Goal: Task Accomplishment & Management: Use online tool/utility

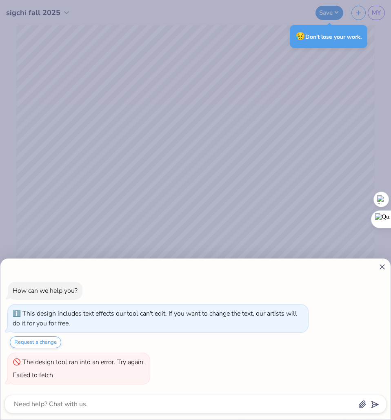
click at [227, 181] on div "How can we help you? This design includes text effects our tool can't edit. If …" at bounding box center [195, 210] width 391 height 420
type textarea "x"
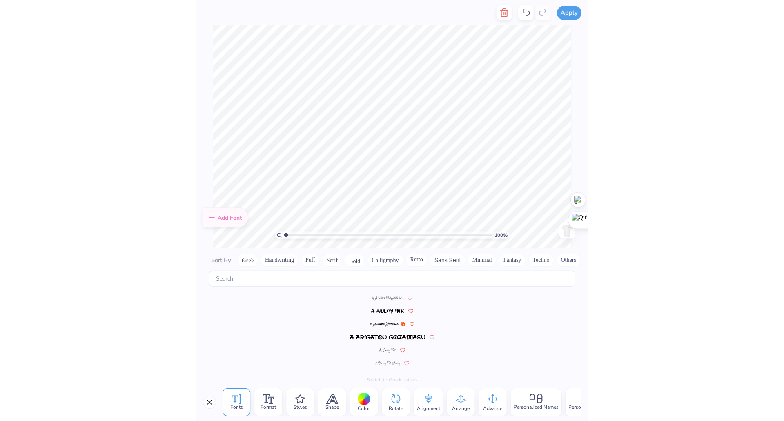
scroll to position [331, 0]
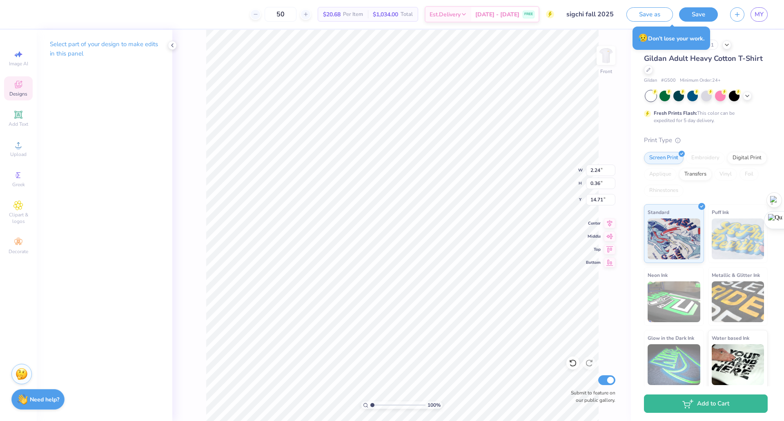
type input "2.24"
type input "0.36"
type input "14.71"
type input "10.96"
type input "7.37"
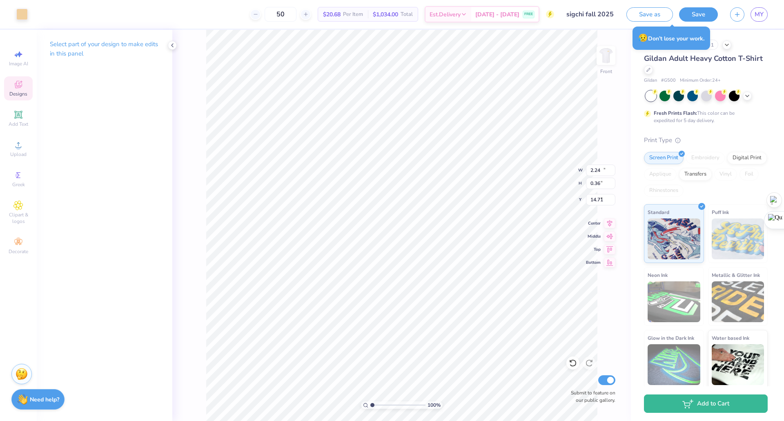
type input "8.67"
click at [391, 360] on icon at bounding box center [573, 363] width 8 height 8
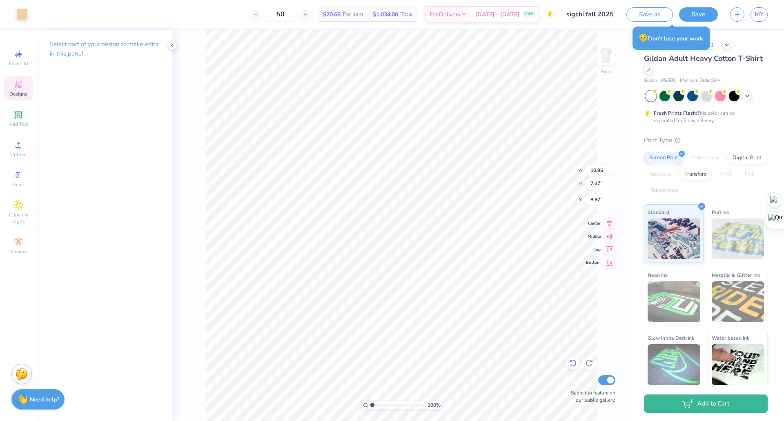
click at [391, 360] on icon at bounding box center [573, 363] width 8 height 8
type input "13.30"
type input "18.00"
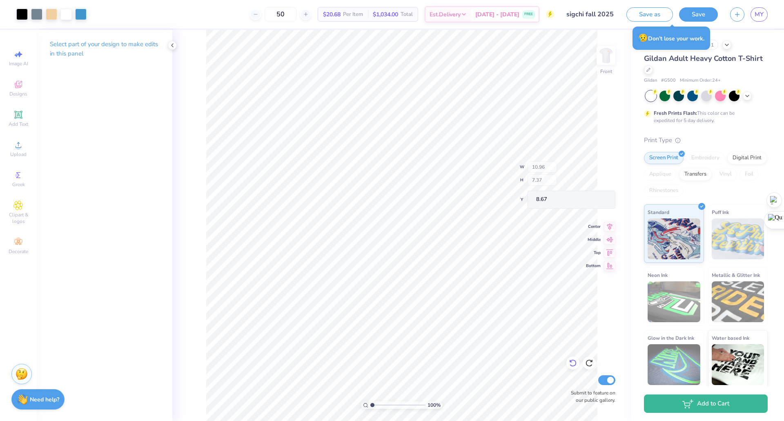
type input "3.00"
click at [391, 363] on icon at bounding box center [573, 363] width 8 height 8
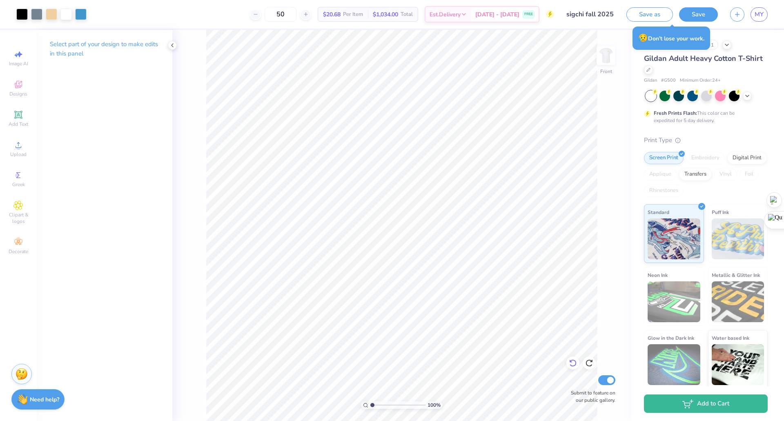
click at [391, 363] on icon at bounding box center [573, 363] width 8 height 8
click at [391, 364] on icon at bounding box center [573, 363] width 8 height 8
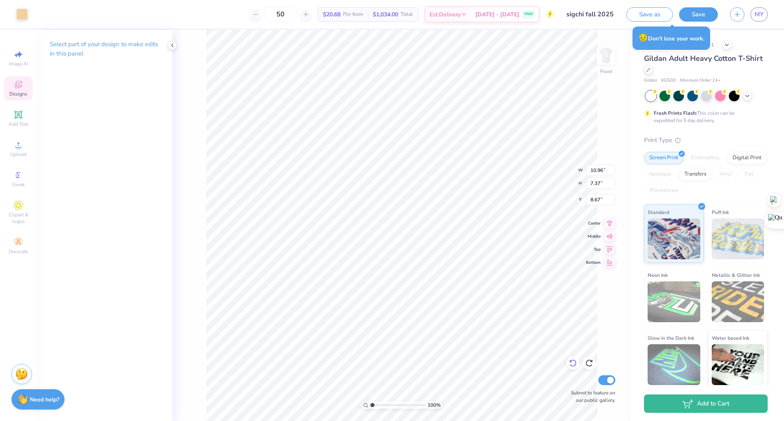
click at [391, 364] on icon at bounding box center [573, 363] width 8 height 8
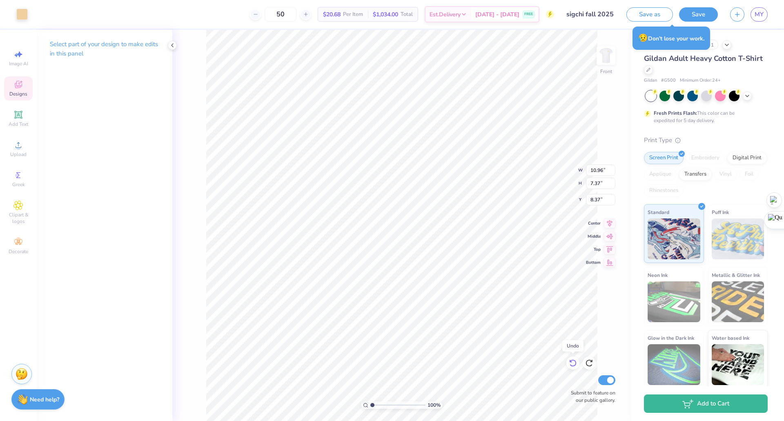
type input "8.17"
click at [391, 364] on icon at bounding box center [573, 363] width 8 height 8
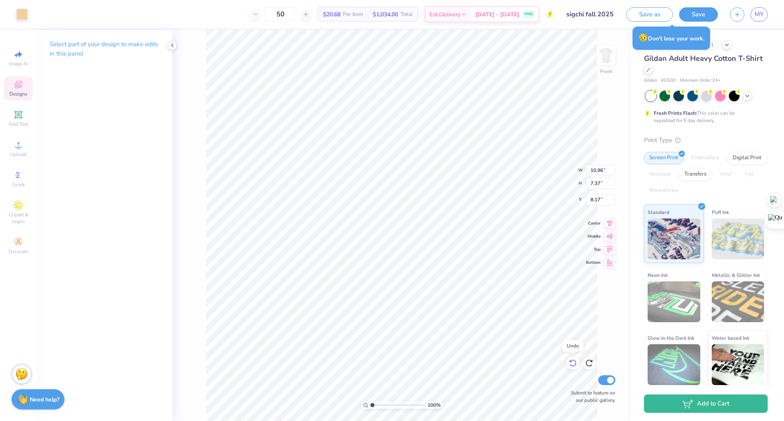
click at [391, 364] on icon at bounding box center [573, 363] width 8 height 8
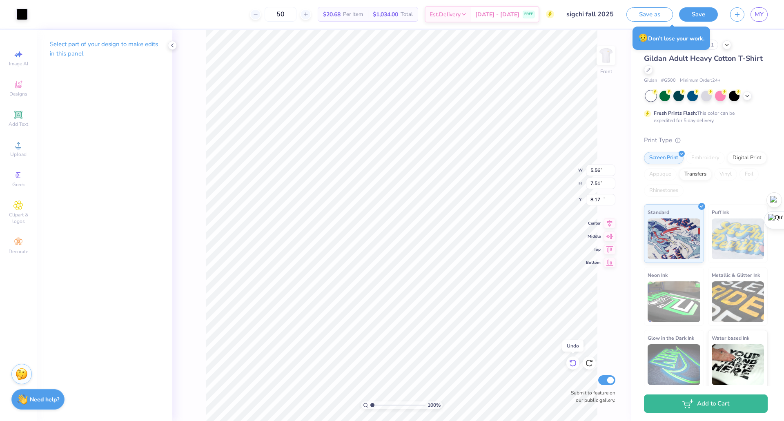
type input "5.56"
type input "7.51"
type input "10.49"
click at [391, 364] on icon at bounding box center [573, 363] width 8 height 8
type input "10.98"
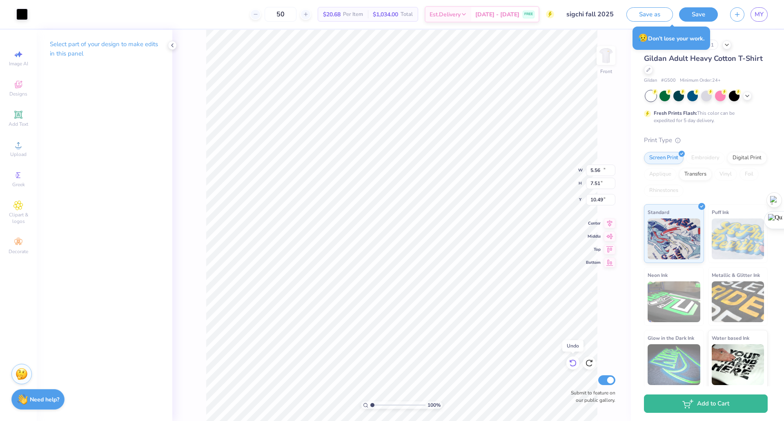
type input "2.37"
type input "13.06"
click at [391, 364] on icon at bounding box center [573, 363] width 8 height 8
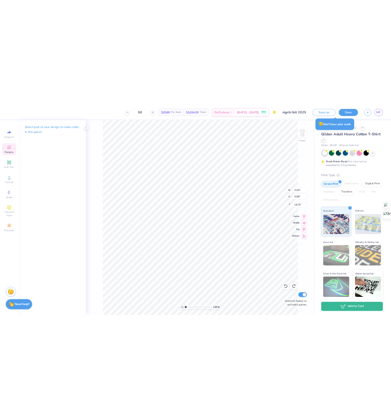
scroll to position [7, 2]
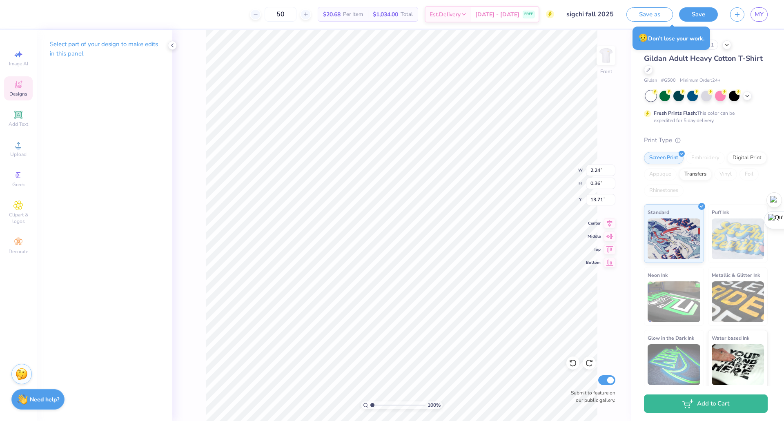
type textarea "IN HOc."
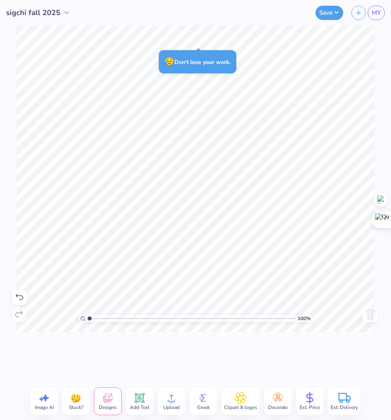
scroll to position [7, 1]
type textarea "E"
type textarea "est. 1989"
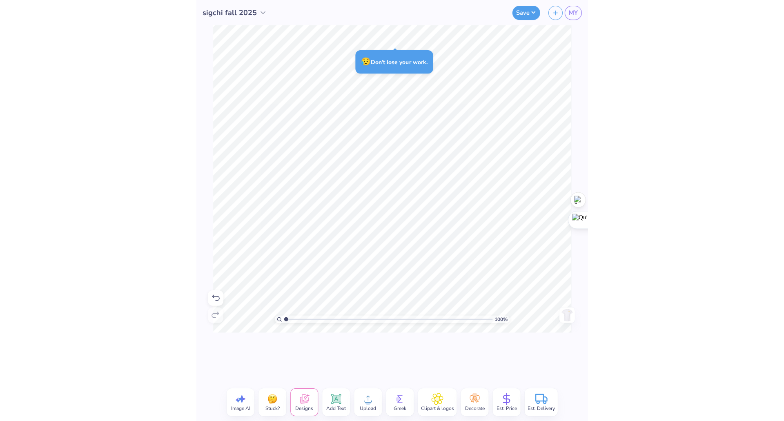
scroll to position [7, 2]
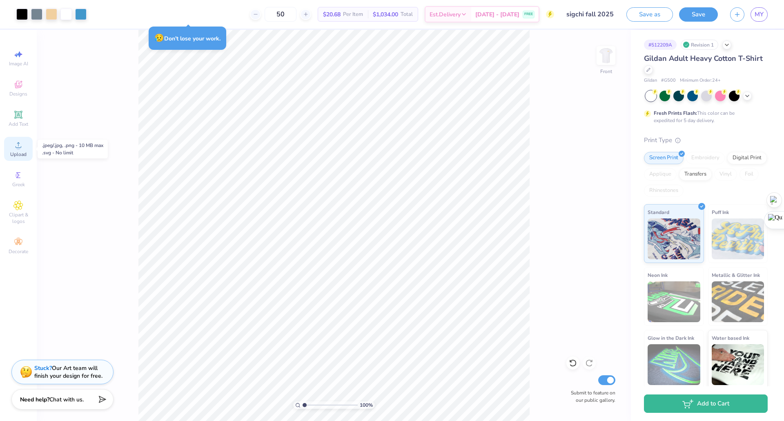
click at [22, 151] on span "Upload" at bounding box center [18, 154] width 16 height 7
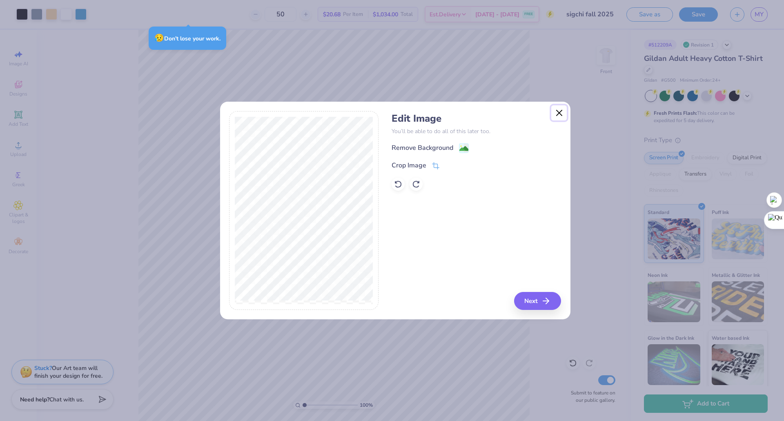
click at [391, 117] on button "Close" at bounding box center [559, 113] width 16 height 16
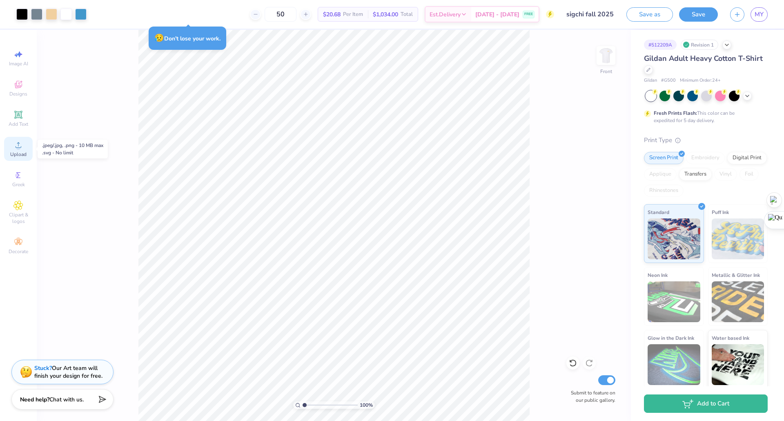
click at [17, 145] on icon at bounding box center [18, 145] width 10 height 10
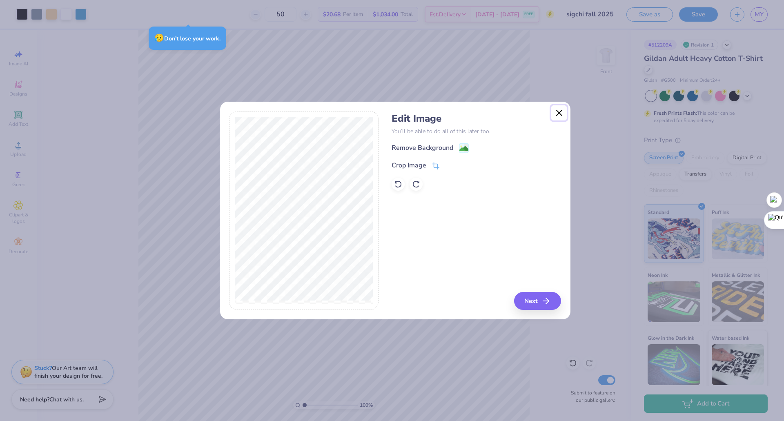
click at [391, 112] on button "Close" at bounding box center [559, 113] width 16 height 16
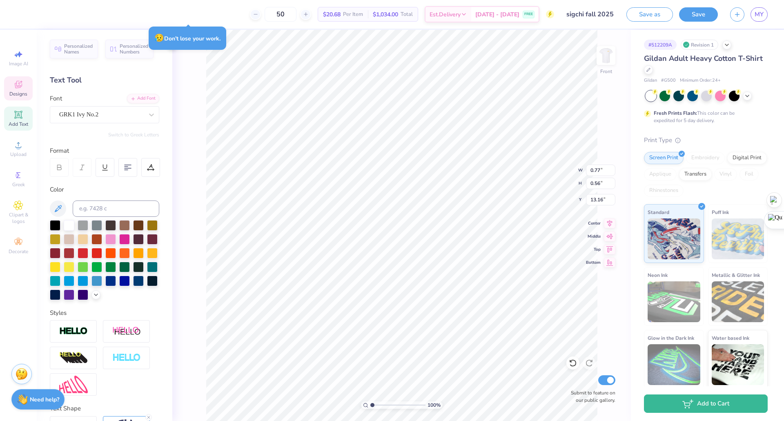
type input "0.77"
type input "0.56"
type input "13.16"
type textarea "E"
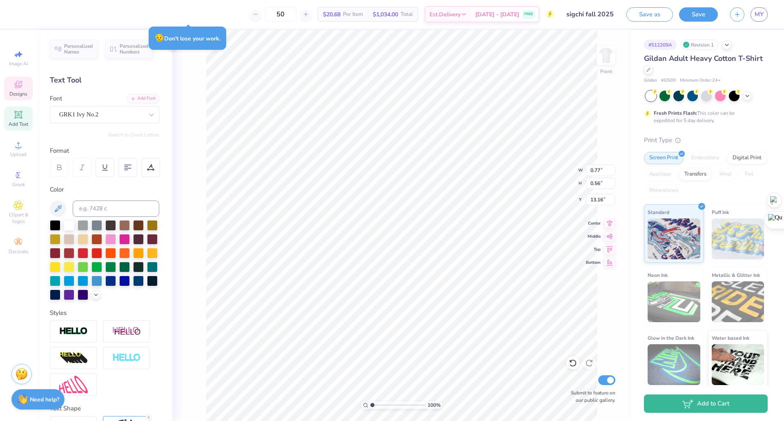
scroll to position [7, 1]
type input "0.76"
type input "0.57"
type input "13.72"
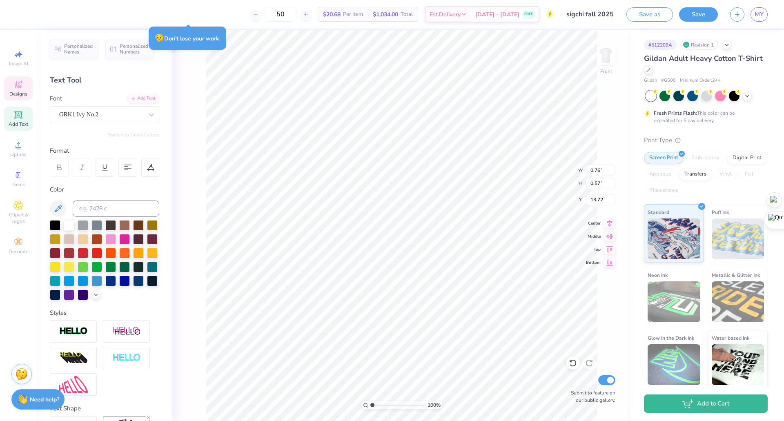
type textarea "X"
type input "1.06208316383154"
type textarea "x"
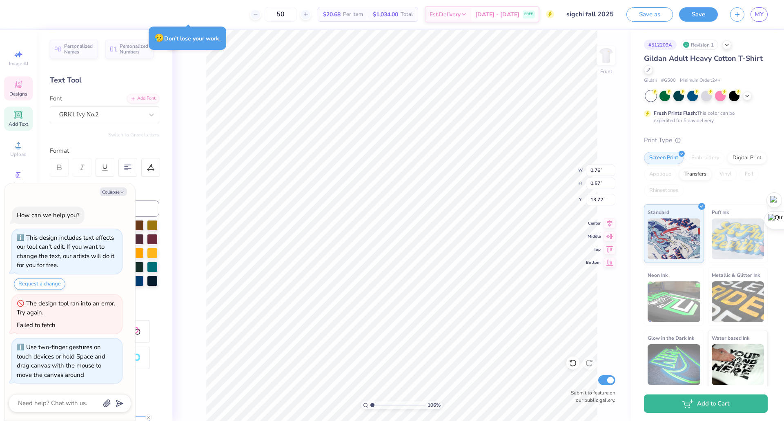
type input "1.06208316383154"
type textarea "x"
type input "10.96"
type input "7.37"
type input "7.67"
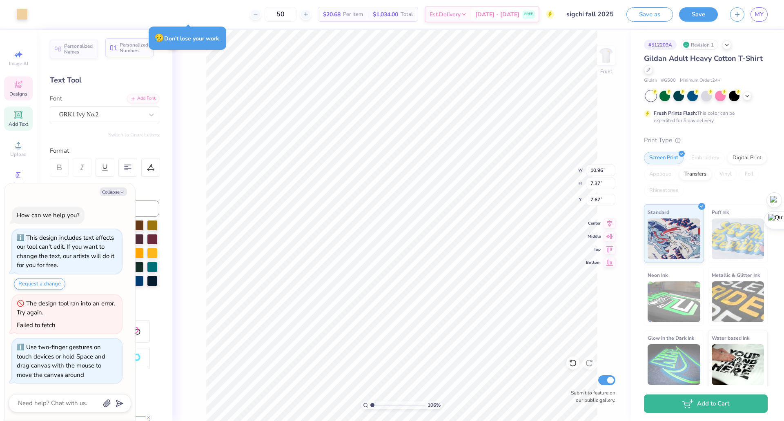
type input "1.06208316383154"
type textarea "x"
type input "0.37"
type input "0.54"
type input "13.17"
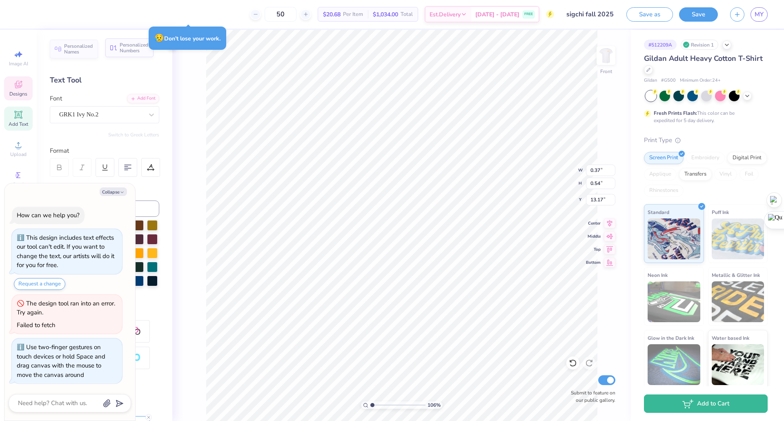
type input "1.06208316383154"
type textarea "x"
type input "1.06208316383154"
type textarea "x"
type input "1.06208316383154"
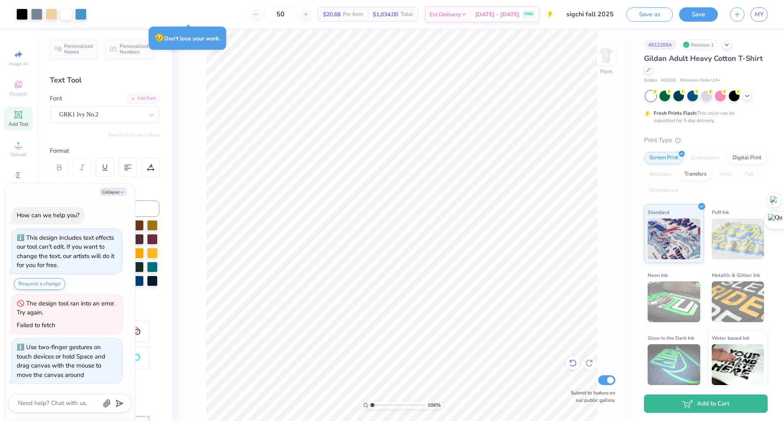
type textarea "x"
click at [391, 364] on icon at bounding box center [573, 363] width 8 height 8
type input "1.06208316383154"
click at [119, 192] on button "Collapse" at bounding box center [113, 191] width 27 height 9
type textarea "x"
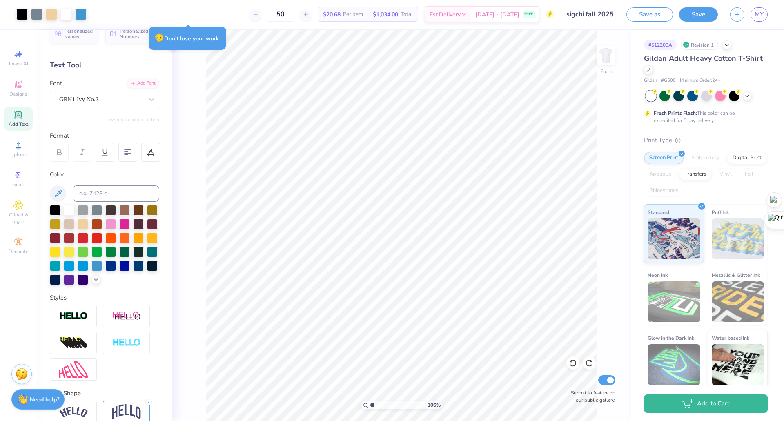
scroll to position [16, 0]
click at [20, 178] on icon at bounding box center [18, 175] width 10 height 10
type input "1.06208316383154"
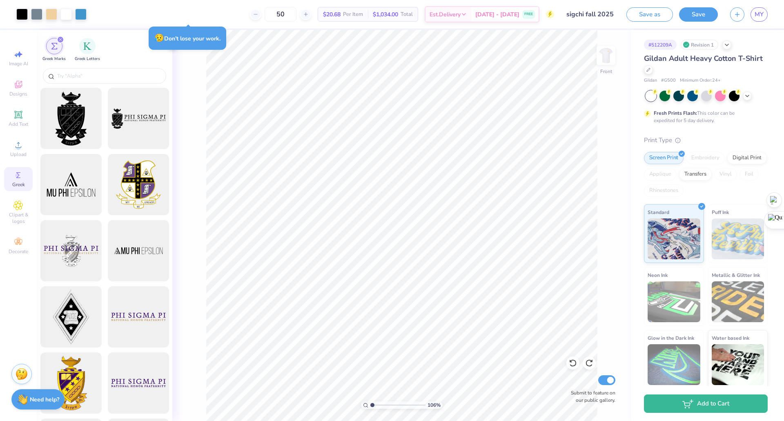
scroll to position [0, 0]
click at [112, 78] on input "text" at bounding box center [108, 76] width 104 height 8
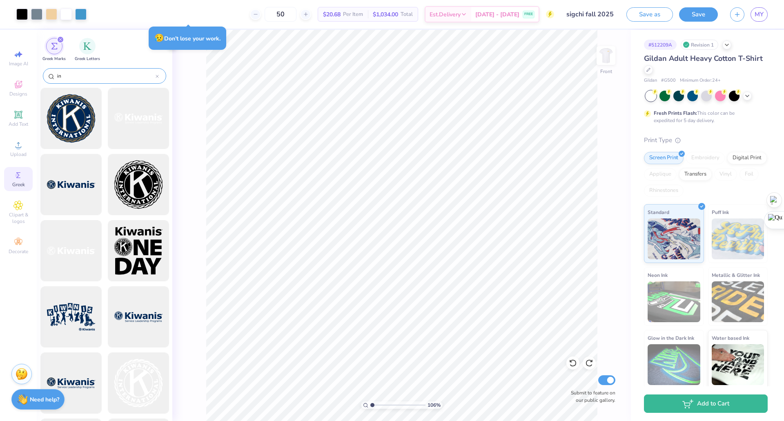
type input "i"
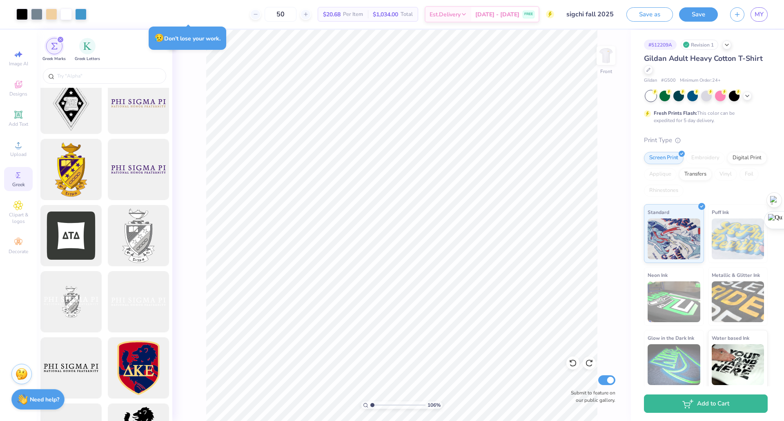
scroll to position [0, 0]
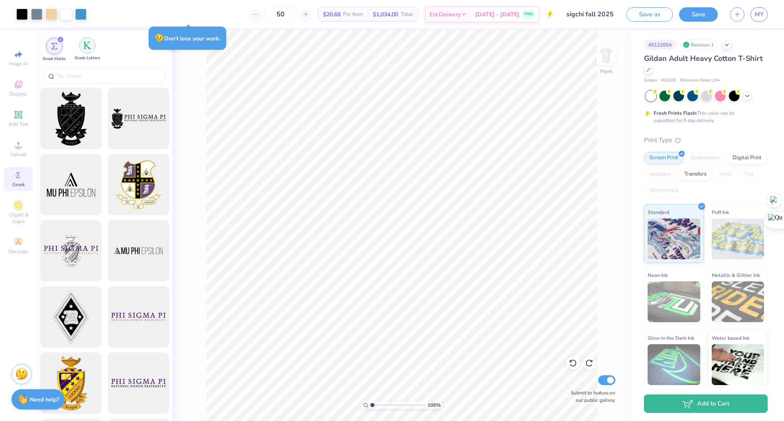
click at [86, 42] on img "filter for Greek Letters" at bounding box center [87, 45] width 8 height 8
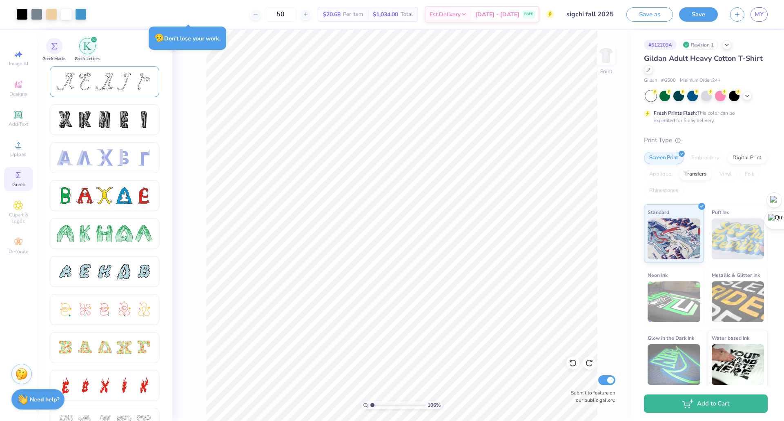
click at [101, 82] on div at bounding box center [104, 81] width 17 height 17
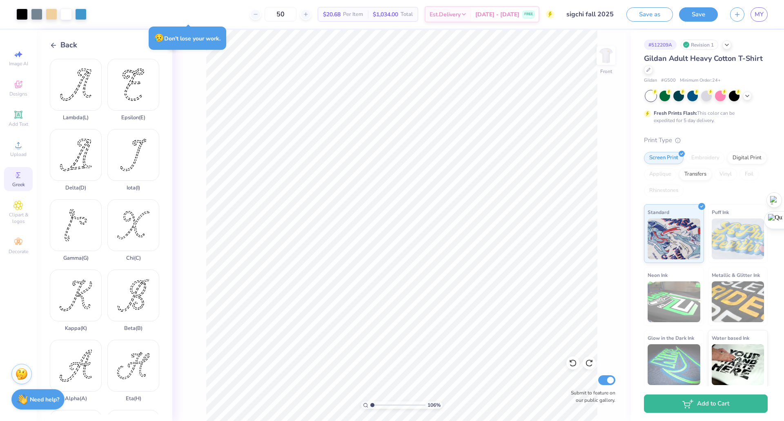
click at [50, 42] on icon at bounding box center [53, 45] width 7 height 7
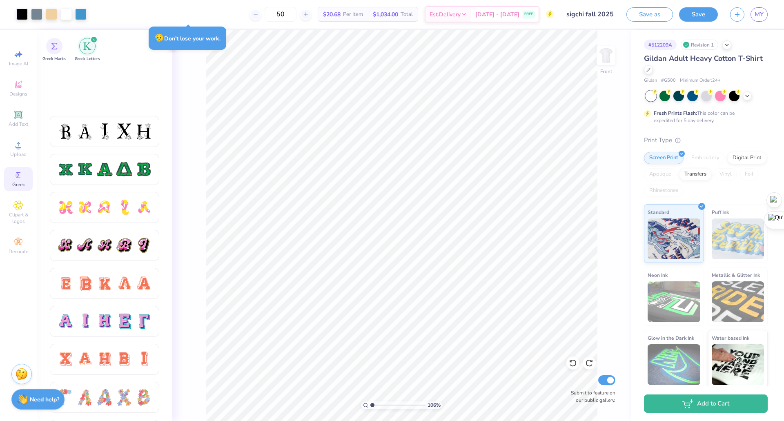
scroll to position [426, 0]
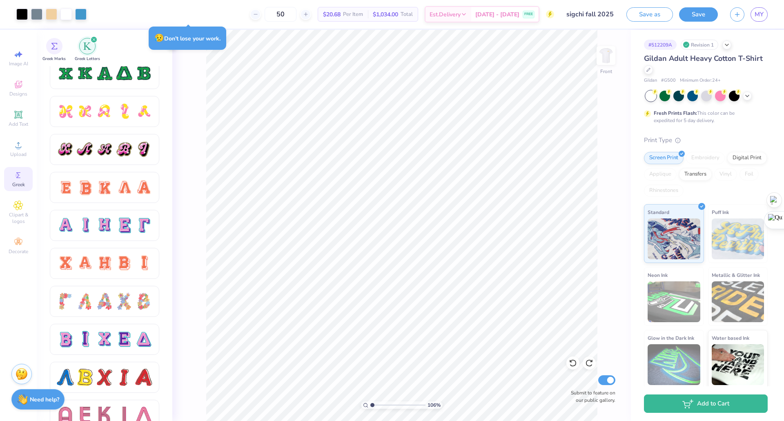
click at [20, 118] on icon at bounding box center [18, 115] width 8 height 8
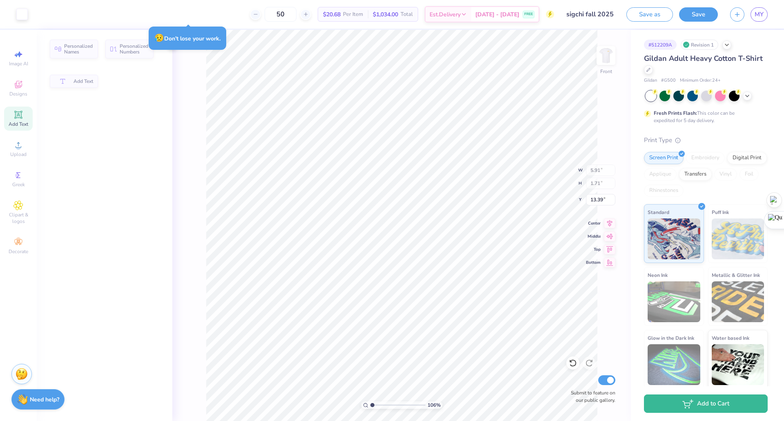
type input "1.06208316383154"
type input "12.43"
type input "2.00"
type input "13.25"
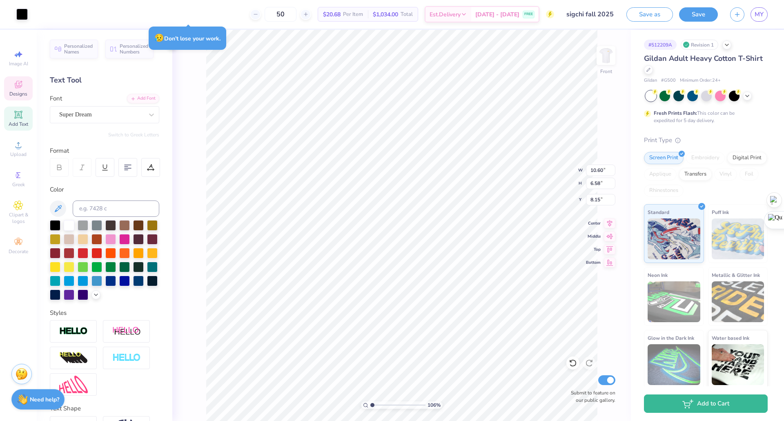
type input "1.06208316383154"
type input "0.37"
type input "0.54"
type input "13.17"
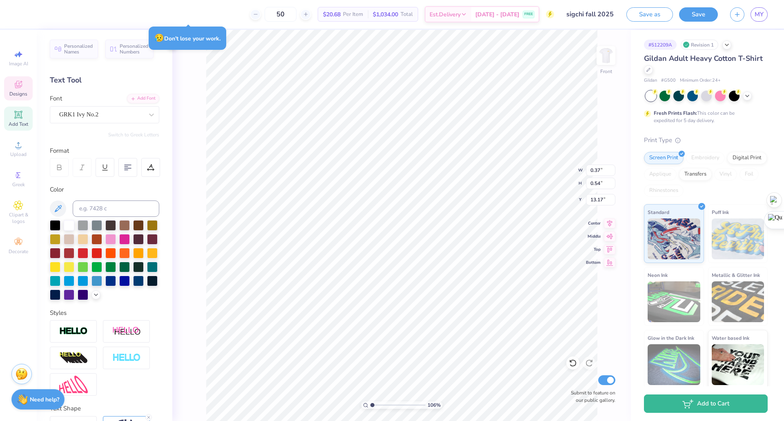
type input "1.06208316383154"
paste textarea
type input "1.06208316383154"
paste textarea
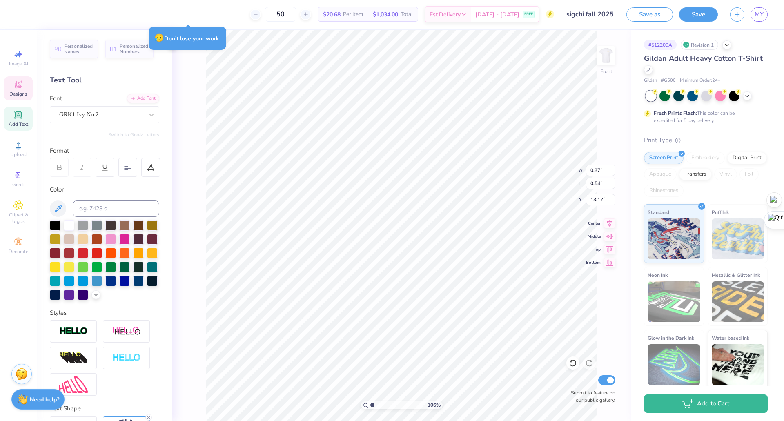
type input "1.06208316383154"
type input "10.96"
type input "7.37"
type input "7.67"
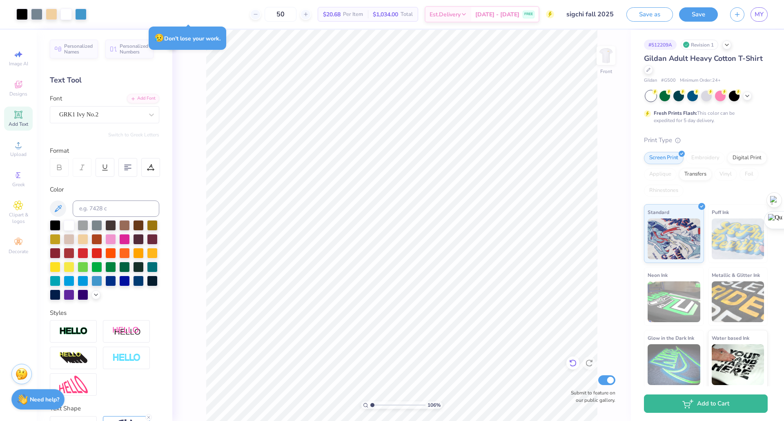
click at [391, 360] on icon at bounding box center [572, 363] width 7 height 7
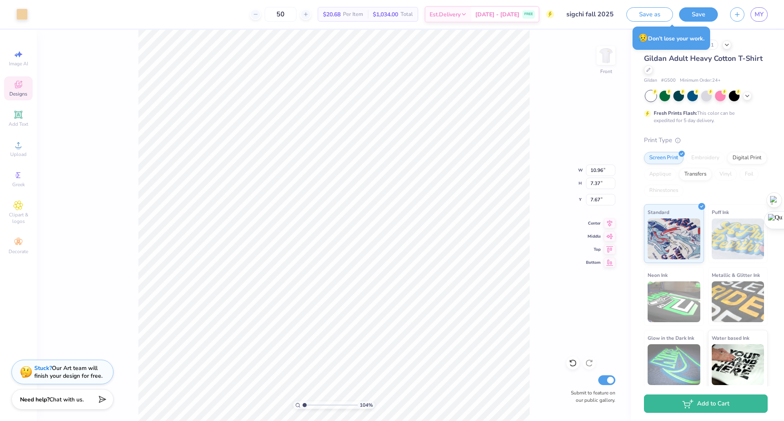
type input "1.04159269604129"
type input "13.72"
click at [391, 361] on icon at bounding box center [571, 361] width 2 height 2
type input "1.04159269604129"
type input "7.67"
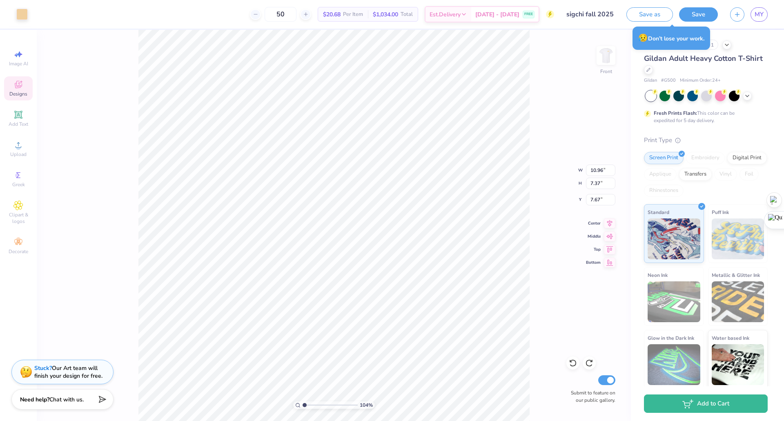
type input "1.04159269604129"
type input "0.37"
type input "0.54"
type input "13.17"
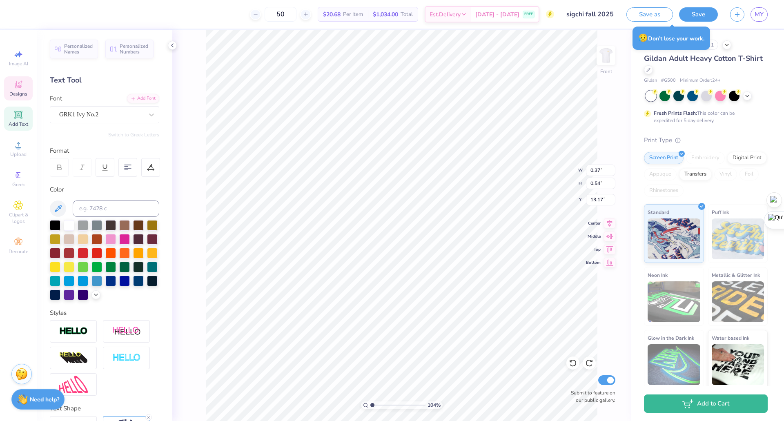
type input "1.04159269604129"
paste textarea "()"
type textarea "E()"
type input "1.04159269604129"
type textarea ")"
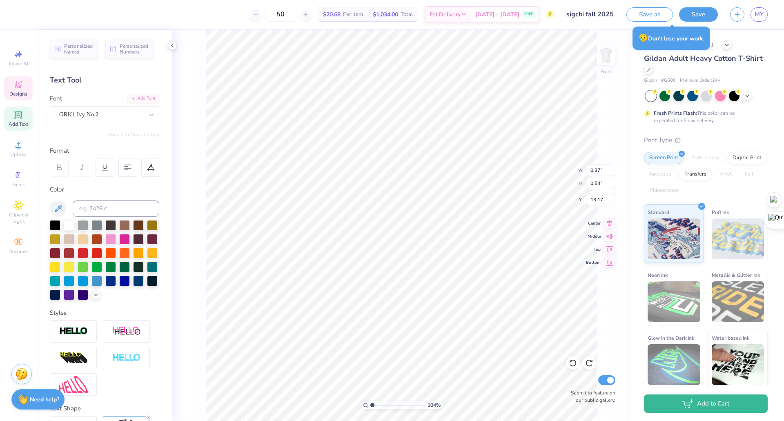
type input "1.04159269604129"
paste textarea "()"
type textarea "()"
type input "1.04159269604129"
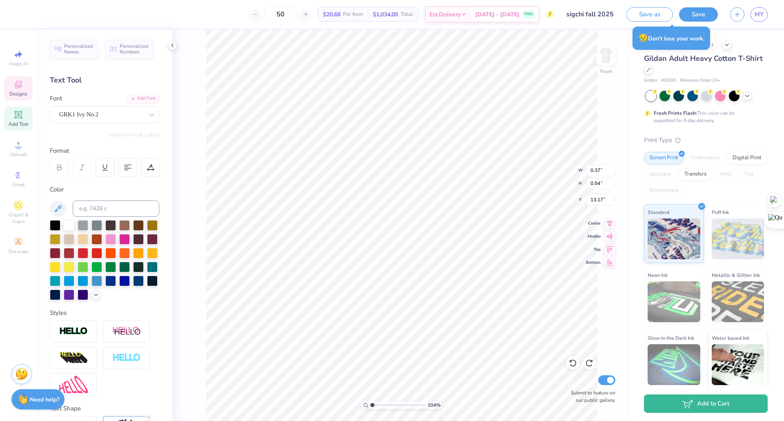
type textarea "("
type input "1.04159269604129"
type textarea "e"
type input "1.04159269604129"
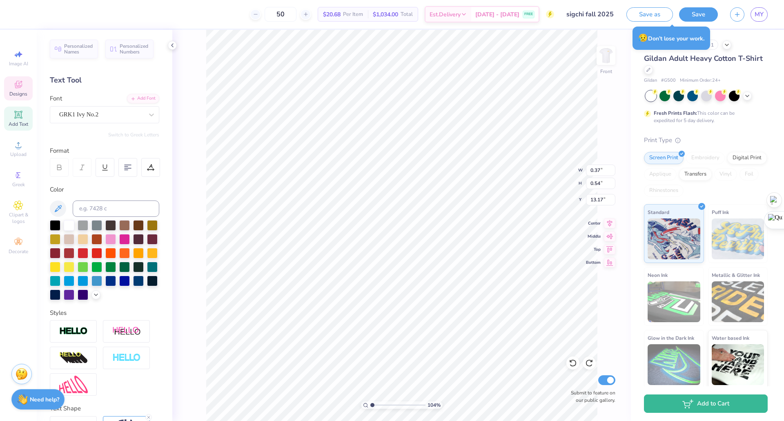
scroll to position [6, 1]
type input "1.04159269604129"
type textarea "E"
type input "1.04159269604129"
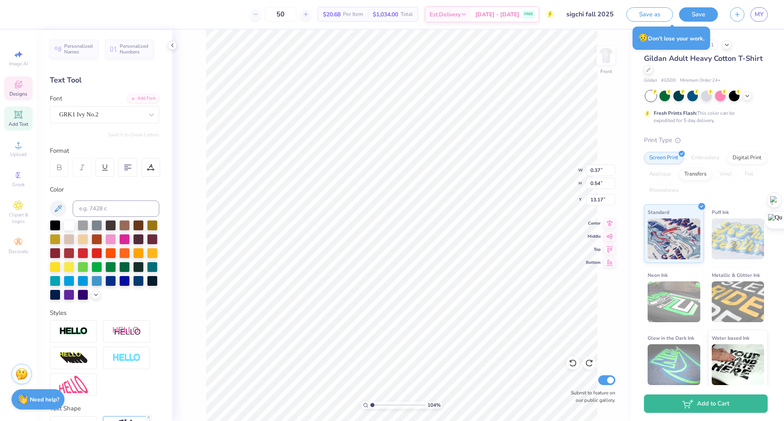
type textarea "E"
type input "1.04159269604129"
type textarea "EX"
type input "1.04159269604129"
type textarea "E"
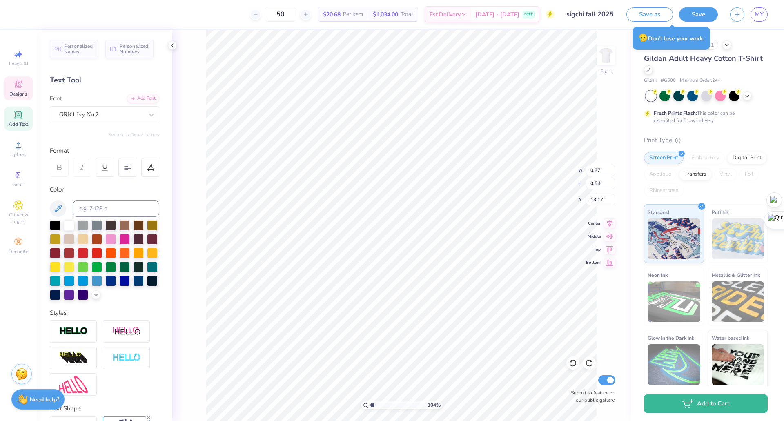
type input "1.04159269604129"
type textarea "j"
type input "1.04159269604129"
type textarea "j"
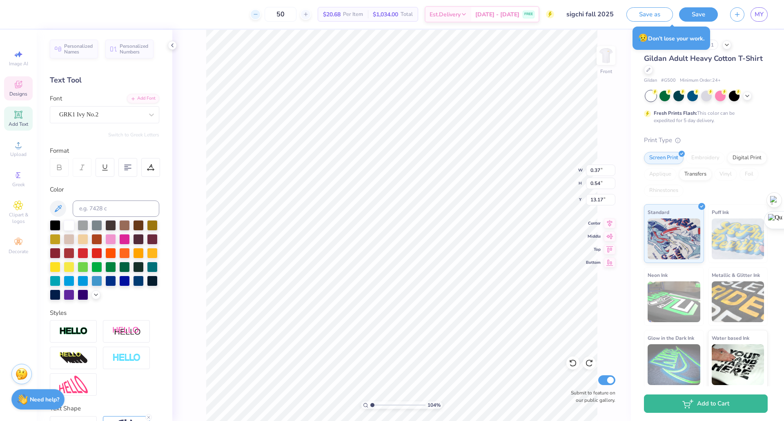
type input "1.04159269604129"
paste textarea
type input "1.04159269604129"
paste textarea
type input "1.04159269604129"
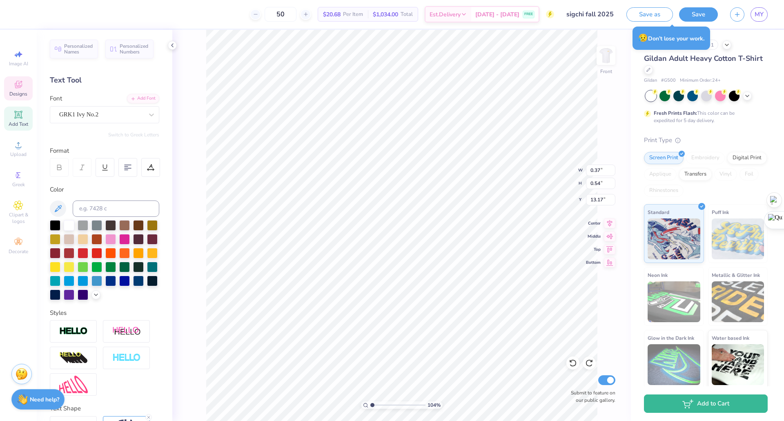
paste textarea
type input "1.04159269604129"
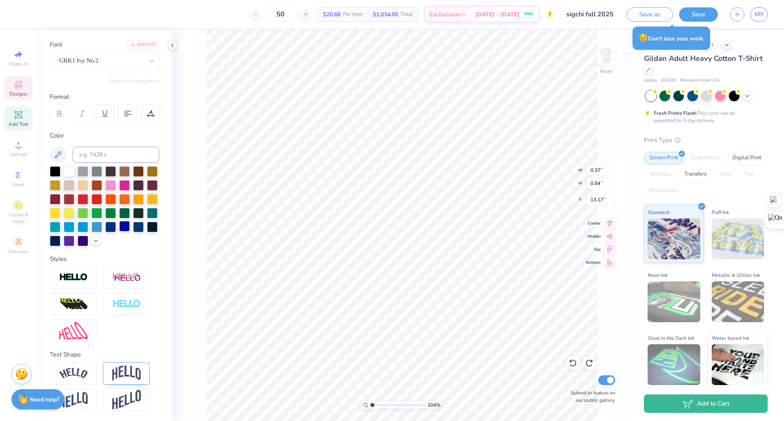
scroll to position [0, 0]
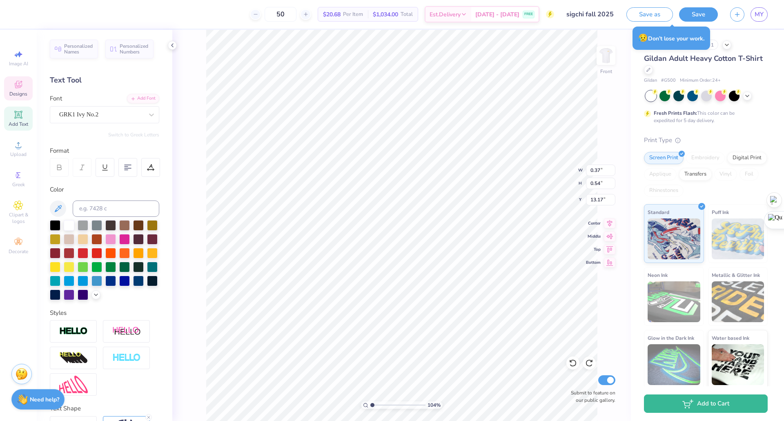
type input "1.04159269604129"
type input "10.96"
type input "7.37"
type input "7.67"
click at [391, 363] on icon at bounding box center [573, 363] width 8 height 8
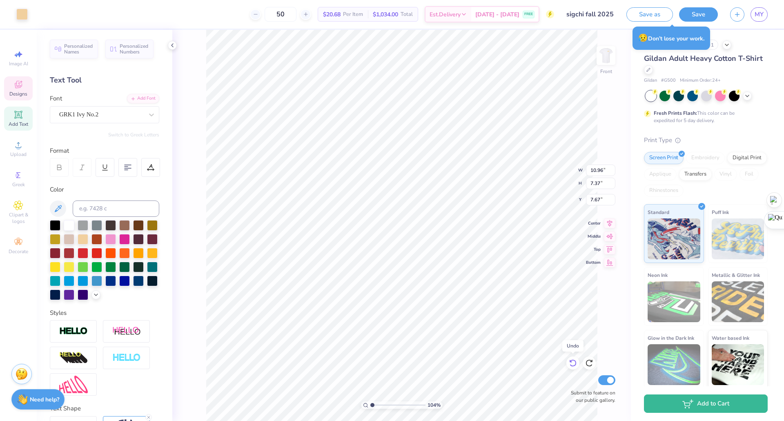
click at [391, 363] on icon at bounding box center [573, 363] width 8 height 8
type input "1.04159269604129"
type input "5.91"
type input "1.71"
type input "13.39"
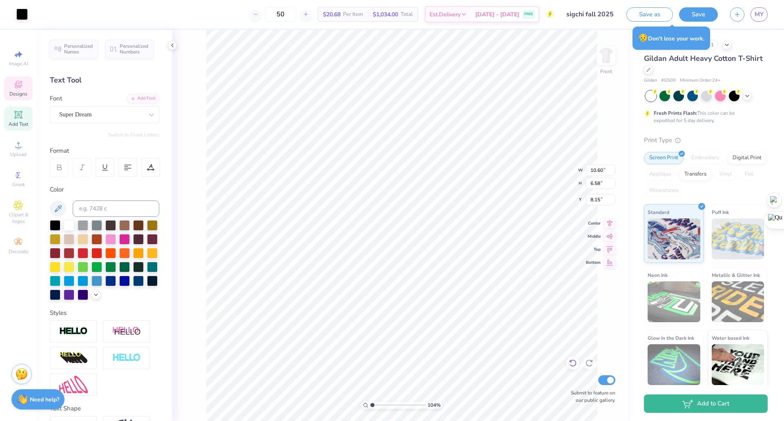
type input "1.04159269604129"
type input "0.37"
type input "0.54"
type input "13.17"
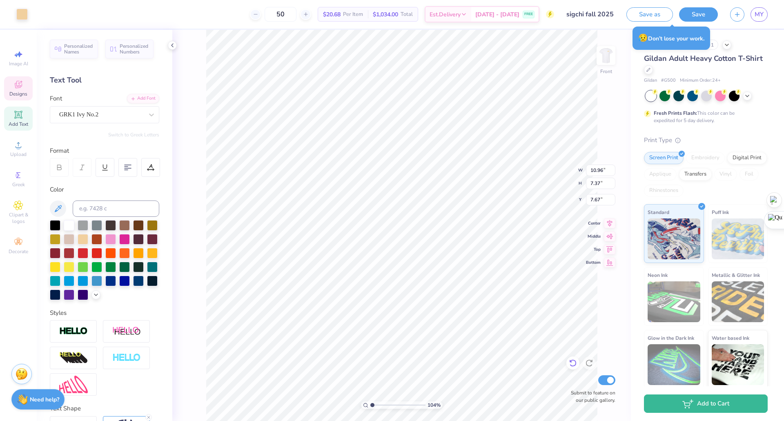
type input "1.04159269604129"
type input "10.96"
type input "7.37"
type input "7.67"
click at [391, 362] on icon at bounding box center [573, 363] width 8 height 8
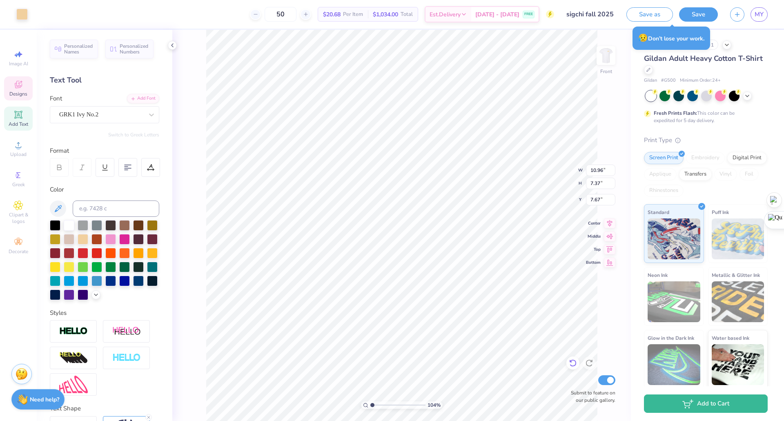
click at [391, 362] on icon at bounding box center [573, 363] width 8 height 8
type input "1.04159269604129"
type input "5.91"
type input "1.71"
type input "13.39"
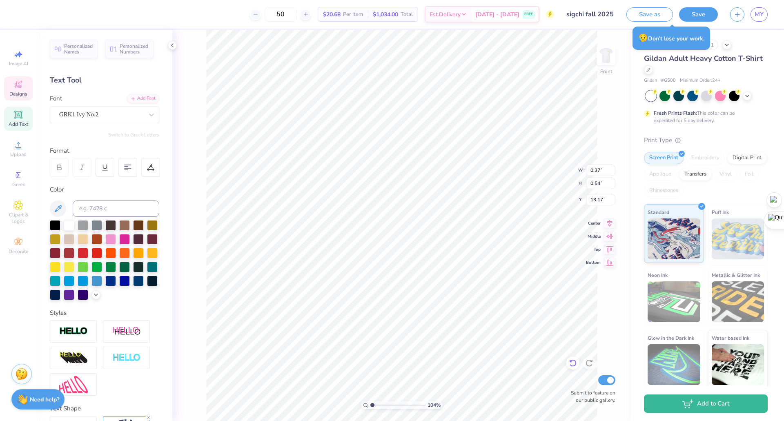
type input "1.04159269604129"
type textarea "E2"
type input "1.04159269604129"
type textarea "E20"
type input "1.04159269604129"
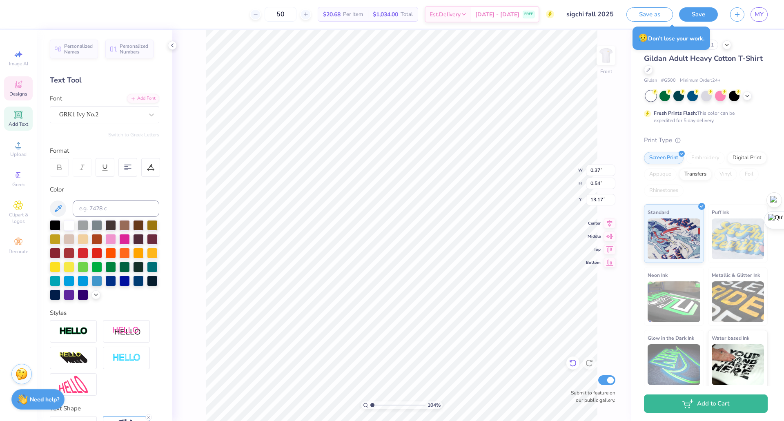
type textarea "20"
type input "1.04159269604129"
type textarea "20"
click at [19, 86] on icon at bounding box center [18, 85] width 10 height 10
type input "1.04159269604129"
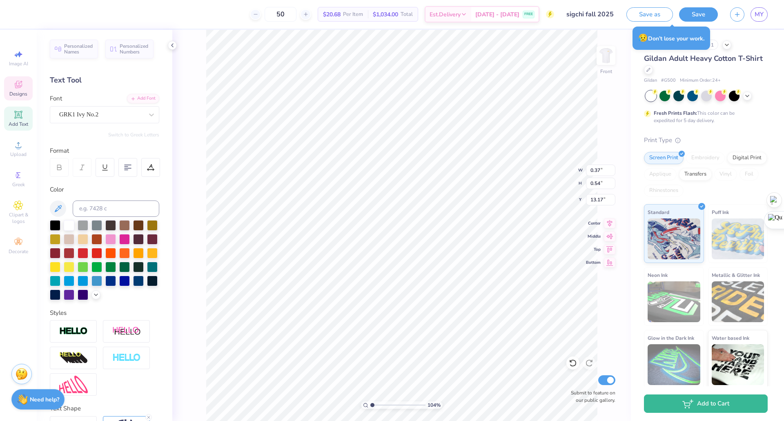
type input "0.77"
type input "0.56"
type input "13.16"
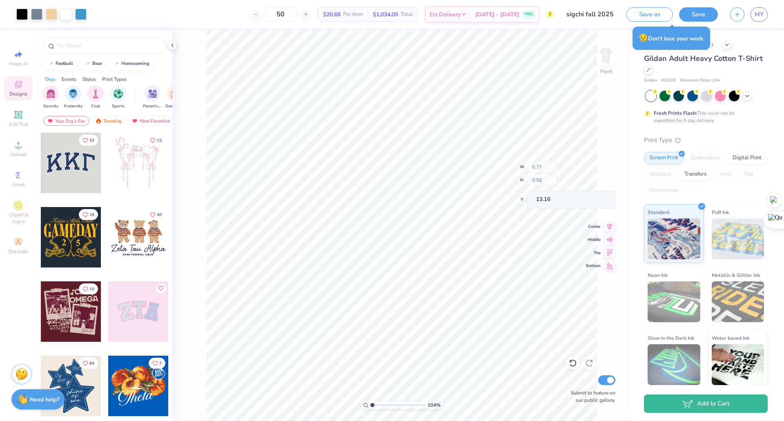
type input "1.04159269604129"
click at [106, 45] on input "text" at bounding box center [108, 46] width 104 height 8
type input "in hoc"
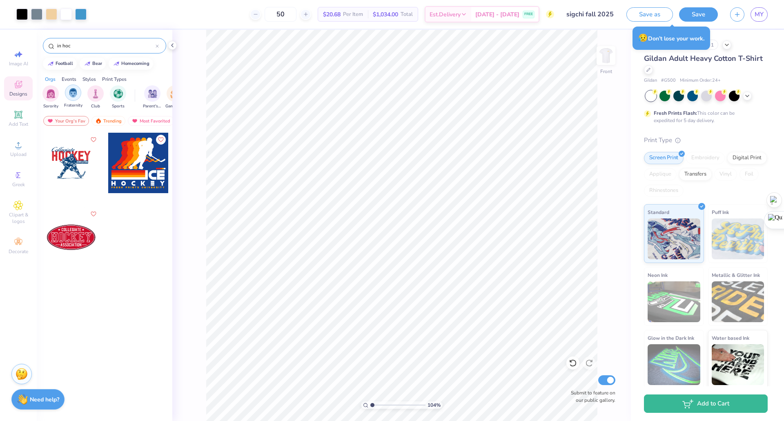
click at [74, 92] on img "filter for Fraternity" at bounding box center [73, 92] width 9 height 9
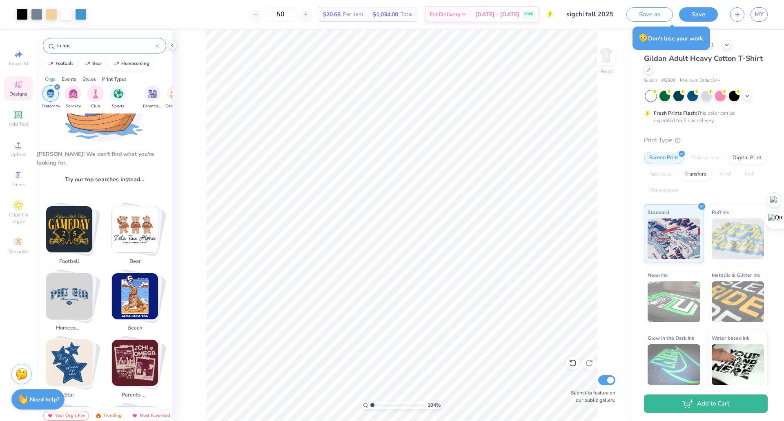
scroll to position [61, 0]
click at [16, 240] on circle at bounding box center [18, 239] width 4 height 4
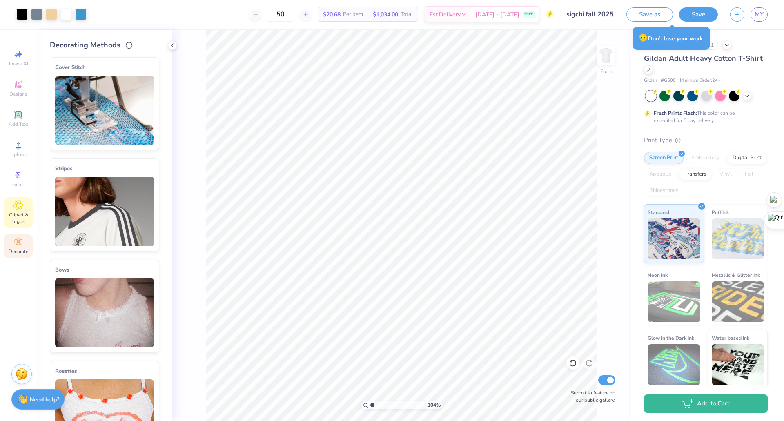
click at [21, 213] on span "Clipart & logos" at bounding box center [18, 217] width 29 height 13
type input "1.04159269604129"
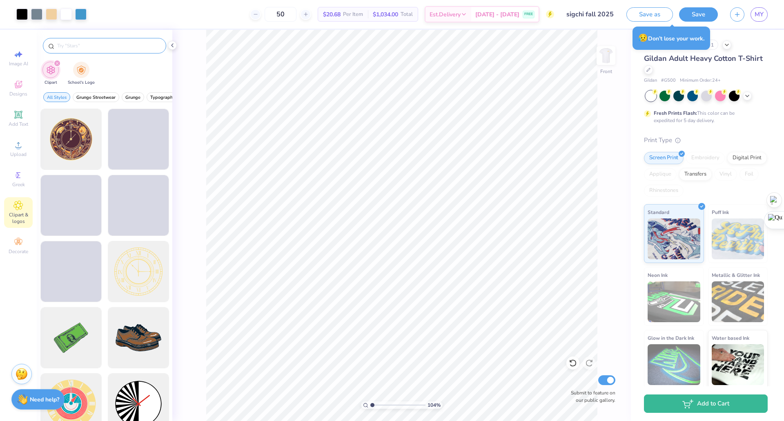
click at [88, 44] on input "text" at bounding box center [108, 46] width 104 height 8
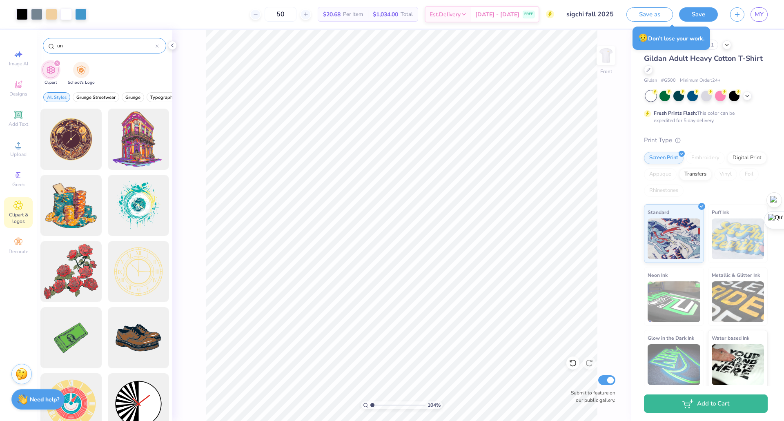
type input "u"
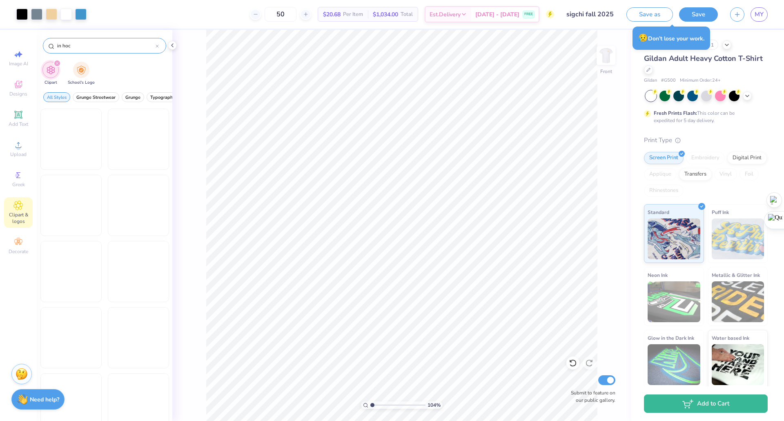
type input "in hoc"
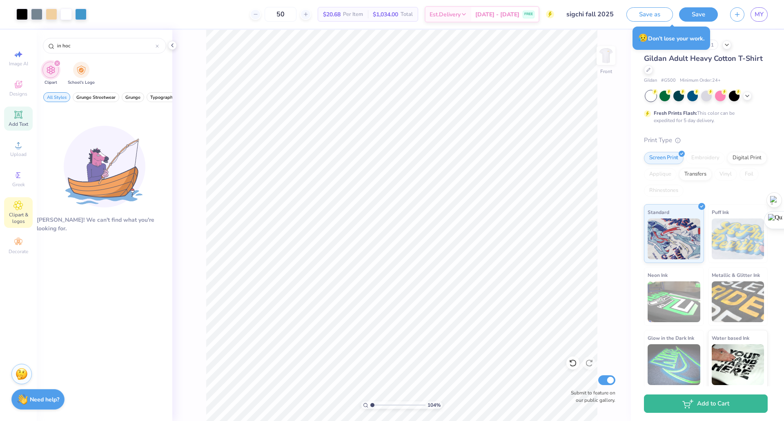
click at [16, 111] on icon at bounding box center [18, 115] width 10 height 10
click at [16, 84] on icon at bounding box center [18, 85] width 7 height 5
type input "1.04159269604129"
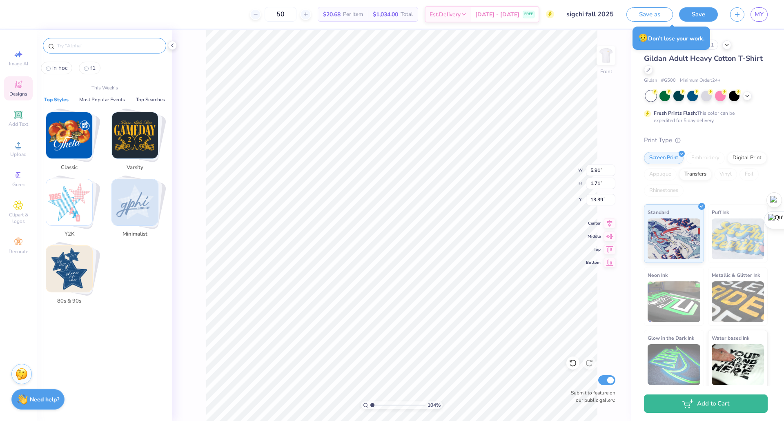
click at [79, 42] on input "text" at bounding box center [108, 46] width 104 height 8
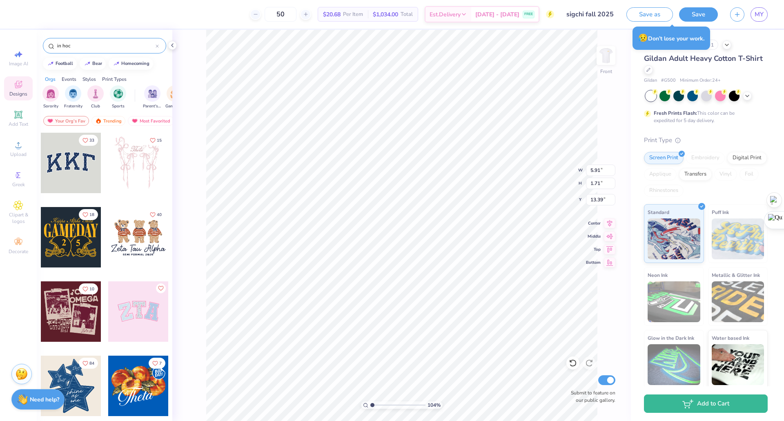
type input "in hoc"
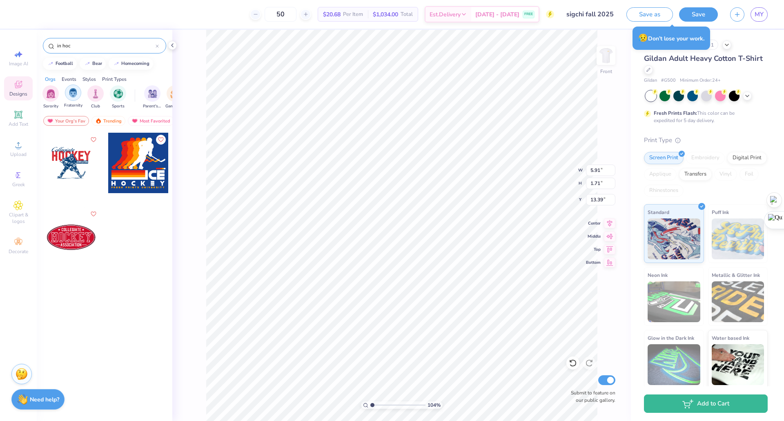
click at [72, 95] on img "filter for Fraternity" at bounding box center [73, 92] width 9 height 9
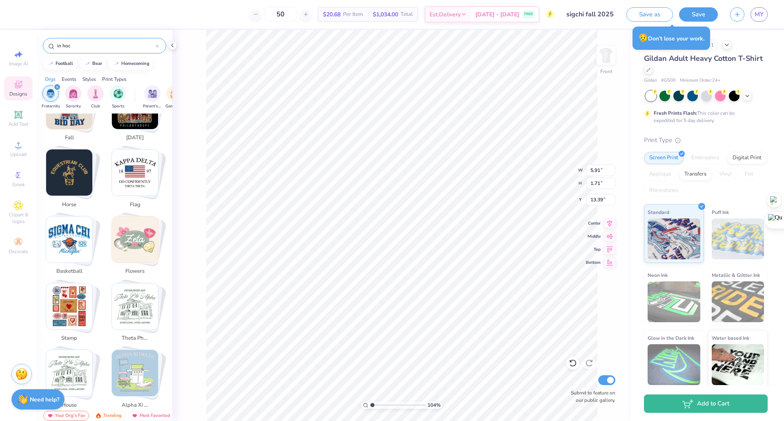
scroll to position [894, 0]
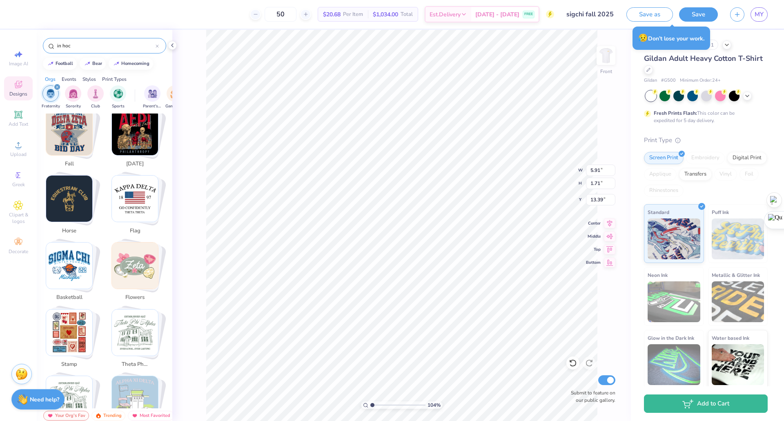
type input "1.04159269604129"
type textarea "TET"
type input "1.04159269604129"
type textarea "TET"
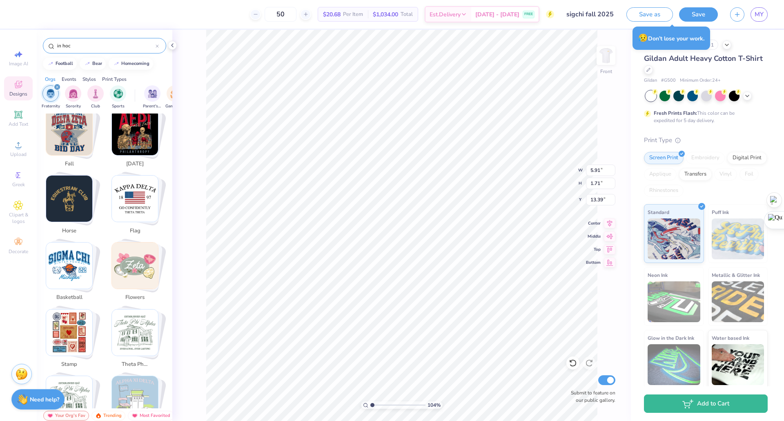
type input "1.04159269604129"
type textarea "TT"
type input "1.04159269604129"
type textarea "TT"
type input "1.04159269604129"
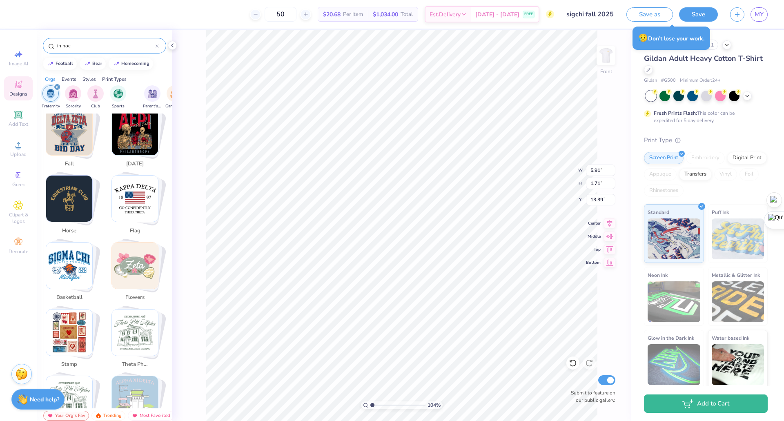
type input "3.06"
type input "1.70"
type input "13.40"
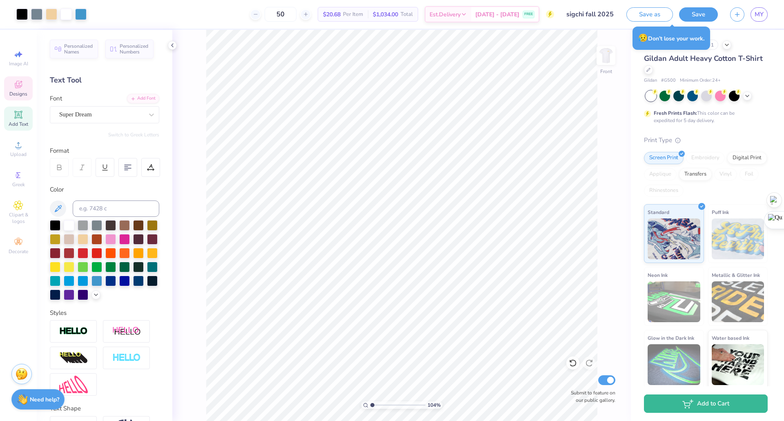
click at [20, 88] on icon at bounding box center [18, 85] width 10 height 10
type input "1.04159269604129"
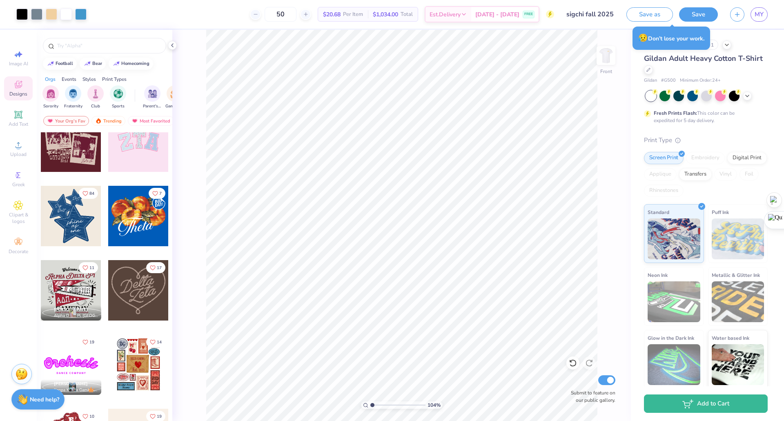
scroll to position [0, 0]
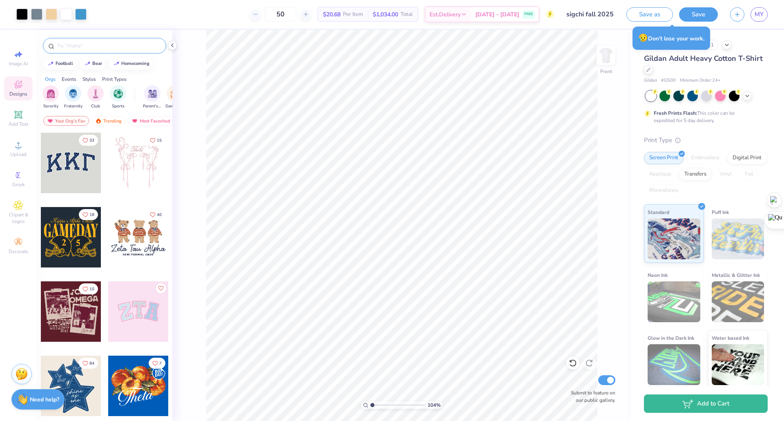
click at [103, 42] on input "text" at bounding box center [108, 46] width 104 height 8
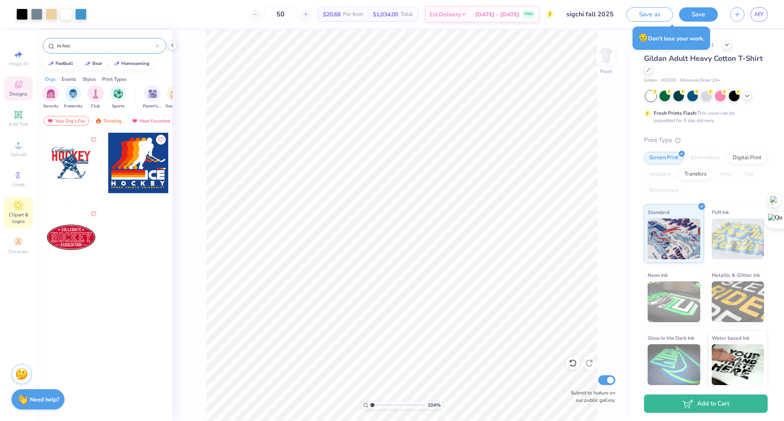
type input "in hoc"
click at [18, 206] on icon at bounding box center [18, 205] width 4 height 4
type input "1.04159269604129"
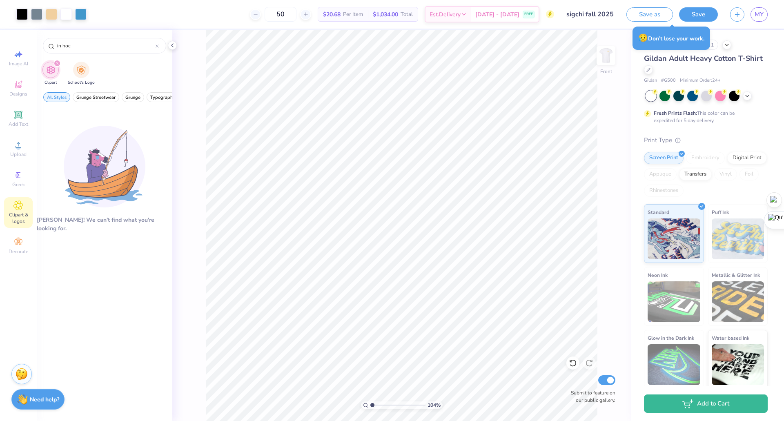
drag, startPoint x: 106, startPoint y: 48, endPoint x: 30, endPoint y: 40, distance: 76.0
click at [30, 40] on div "Art colors 50 $20.68 Per Item $1,034.00 Total Est. Delivery Sep 9 - 12 FREE Des…" at bounding box center [392, 210] width 784 height 421
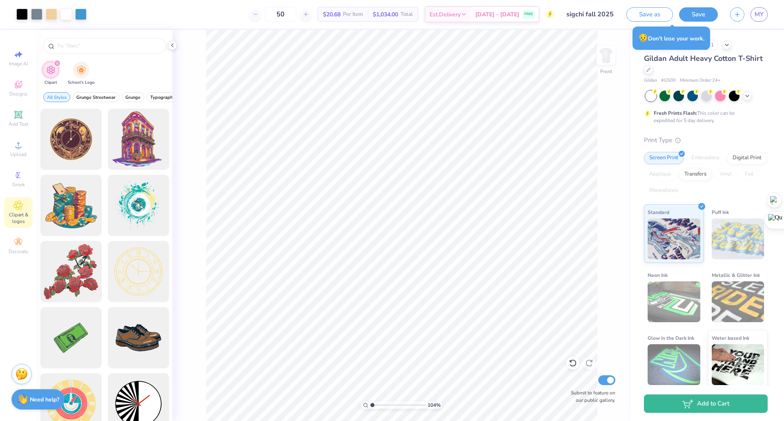
type input "d"
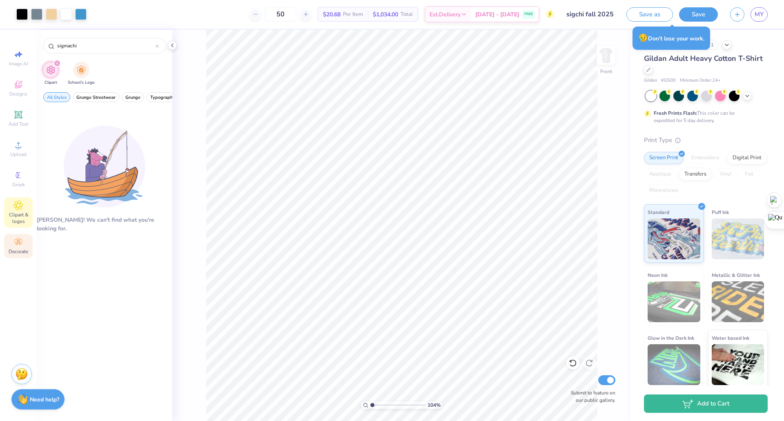
type input "sigmachi"
click at [11, 248] on div "Decorate" at bounding box center [18, 246] width 29 height 24
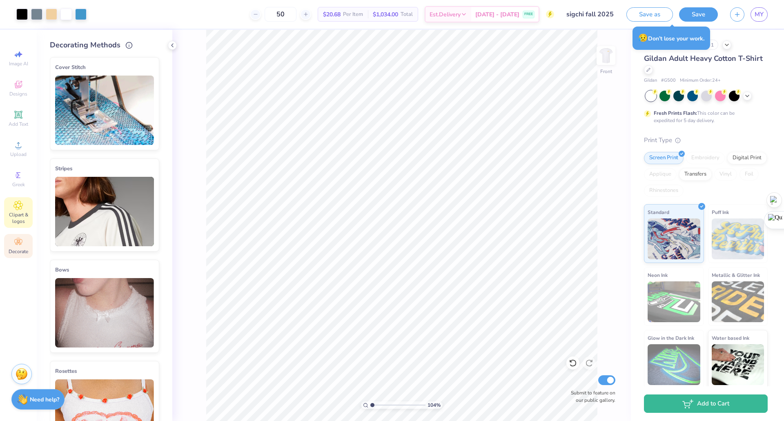
click at [16, 222] on span "Clipart & logos" at bounding box center [18, 217] width 29 height 13
type input "1.04159269604129"
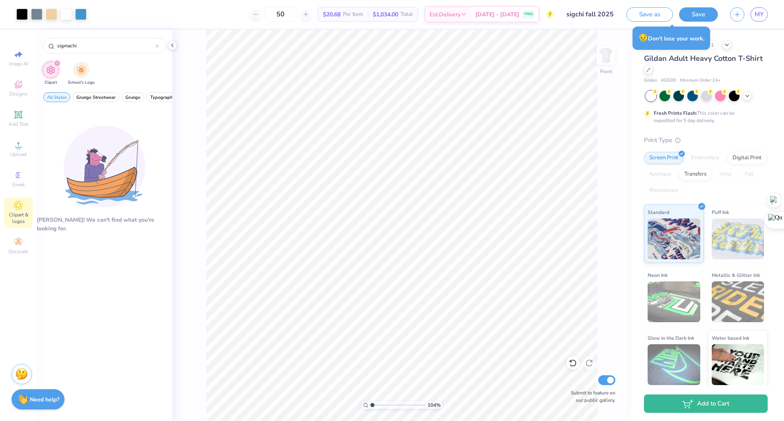
click at [54, 61] on div "filter for Clipart" at bounding box center [56, 63] width 7 height 7
click at [56, 62] on icon "filter for Clipart" at bounding box center [57, 63] width 2 height 2
click at [57, 64] on icon "filter for Clipart" at bounding box center [57, 63] width 2 height 2
click at [55, 62] on div "filter for Clipart" at bounding box center [56, 63] width 7 height 7
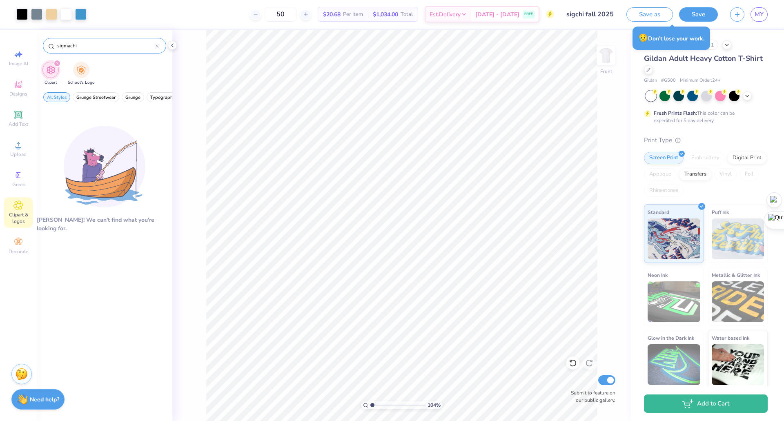
click at [156, 45] on icon at bounding box center [157, 45] width 3 height 3
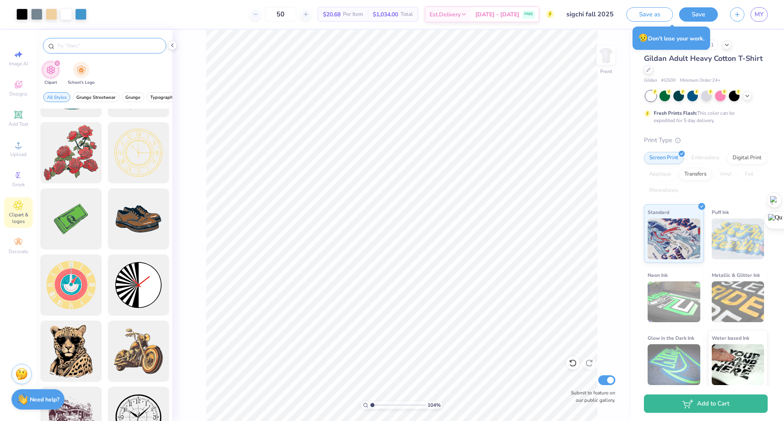
scroll to position [92, 0]
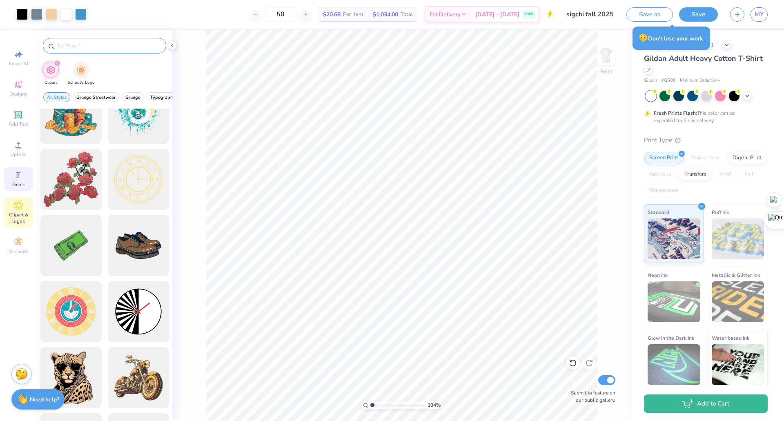
click at [17, 176] on circle at bounding box center [17, 175] width 4 height 4
type input "1.04159269604129"
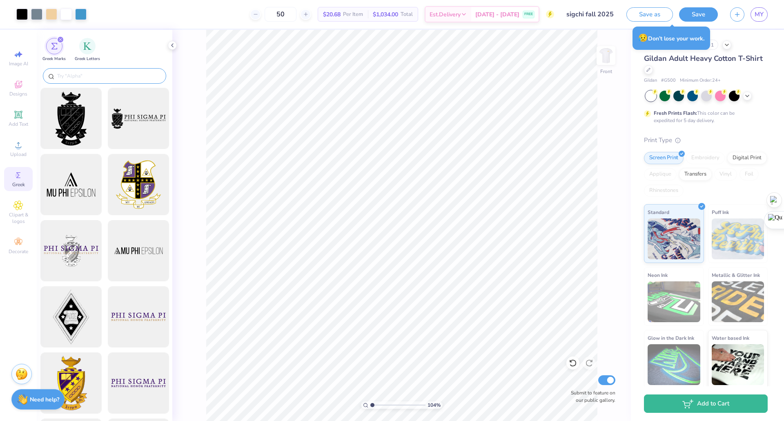
click at [78, 73] on input "text" at bounding box center [108, 76] width 104 height 8
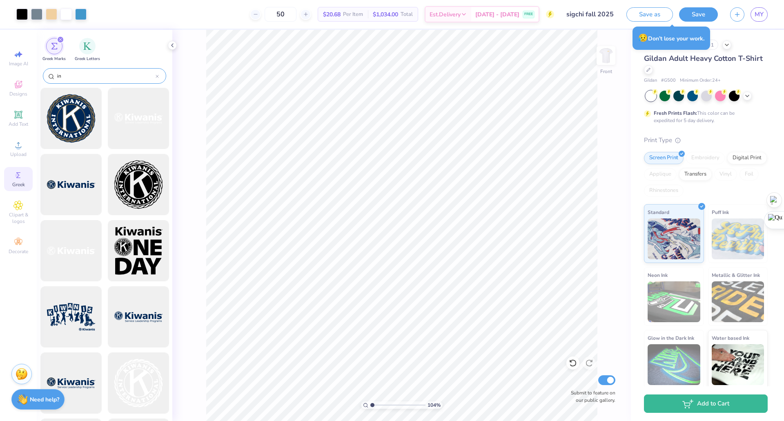
type input "i"
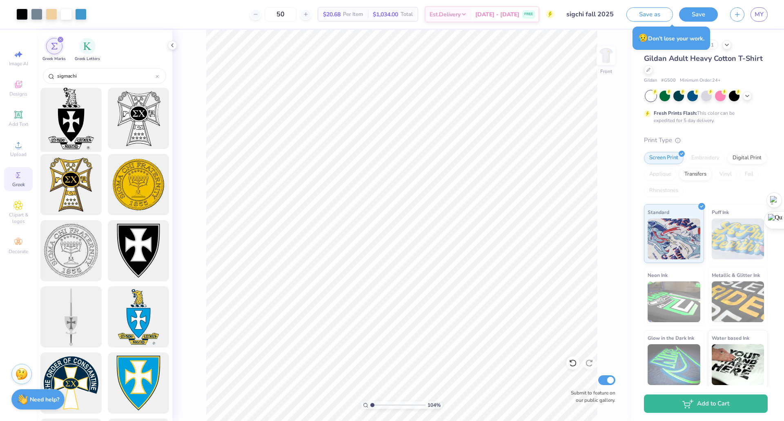
type input "sigmachi"
click at [73, 116] on div at bounding box center [70, 118] width 67 height 67
type input "1.04159269604129"
type input "3.21"
type input "4.35"
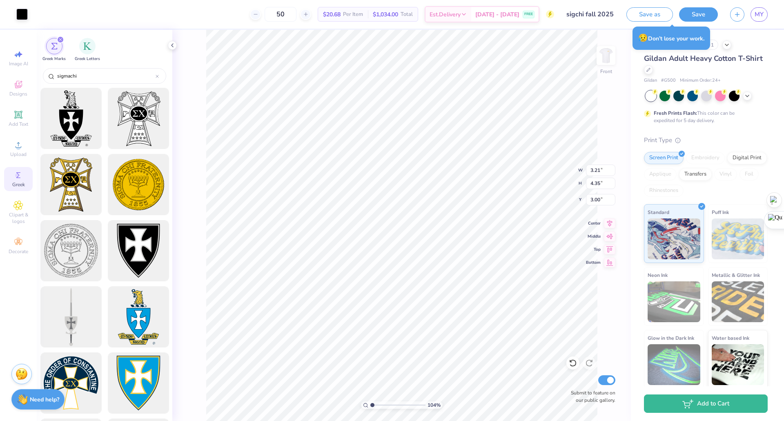
type input "1.04159269604129"
type input "15.90"
type input "1.04159269604129"
type input "1.81"
type input "2.46"
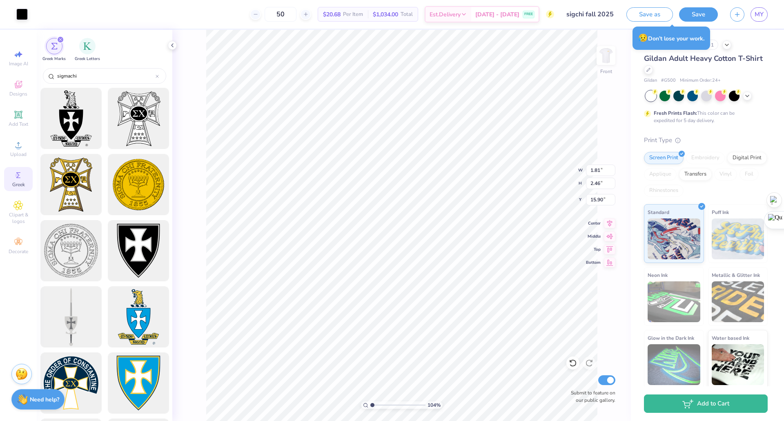
type input "1.04159269604129"
type input "15.71"
type input "1.30373184071512"
type input "1.32"
type input "1.79"
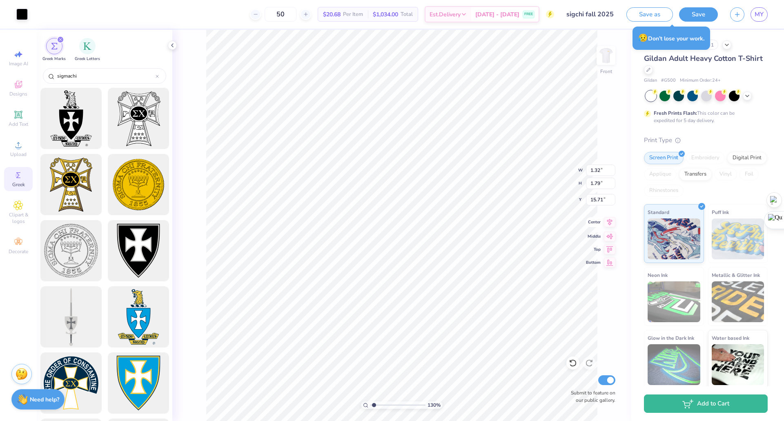
click at [391, 224] on icon at bounding box center [609, 221] width 5 height 7
type input "1.30373184071512"
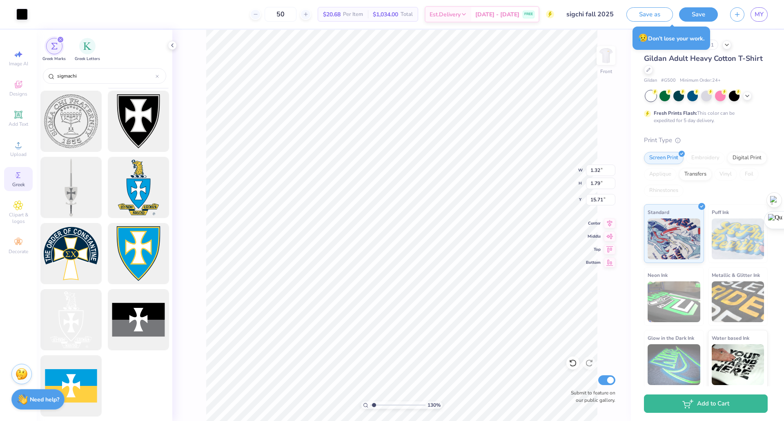
scroll to position [0, 0]
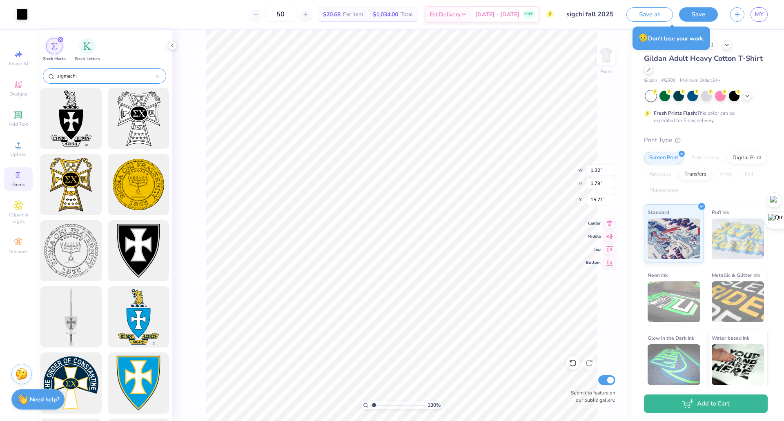
click at [157, 74] on div at bounding box center [157, 75] width 3 height 7
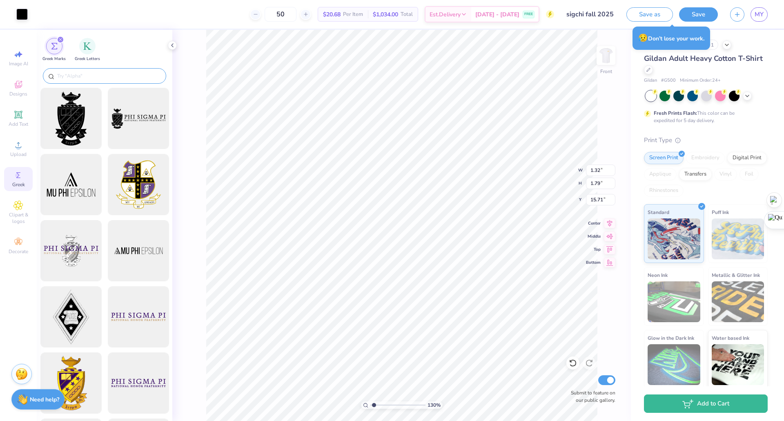
click at [79, 78] on input "text" at bounding box center [108, 76] width 104 height 8
click at [21, 177] on icon at bounding box center [18, 175] width 10 height 10
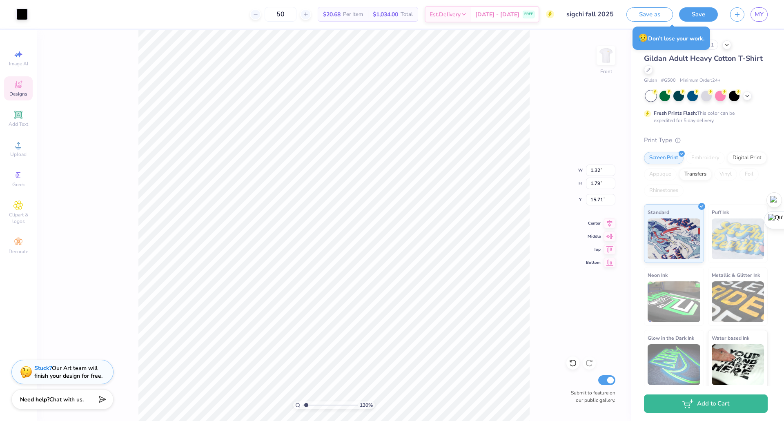
click at [18, 87] on icon at bounding box center [18, 85] width 7 height 5
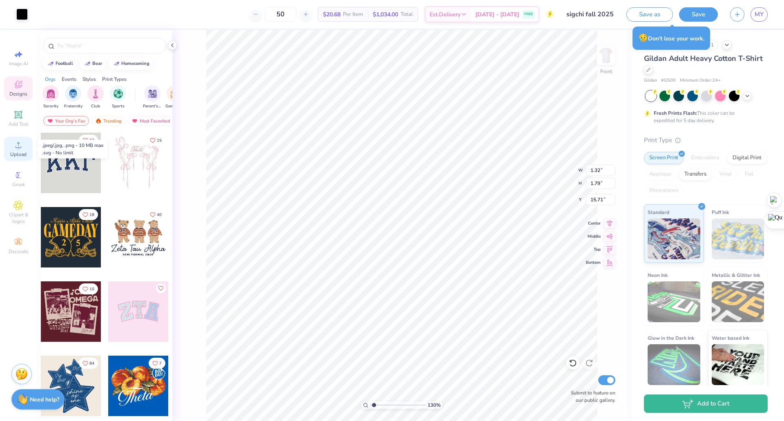
click at [19, 150] on div "Upload" at bounding box center [18, 149] width 29 height 24
click at [11, 115] on div "Add Text" at bounding box center [18, 119] width 29 height 24
type input "1.30373184071512"
type input "5.91"
type input "1.71"
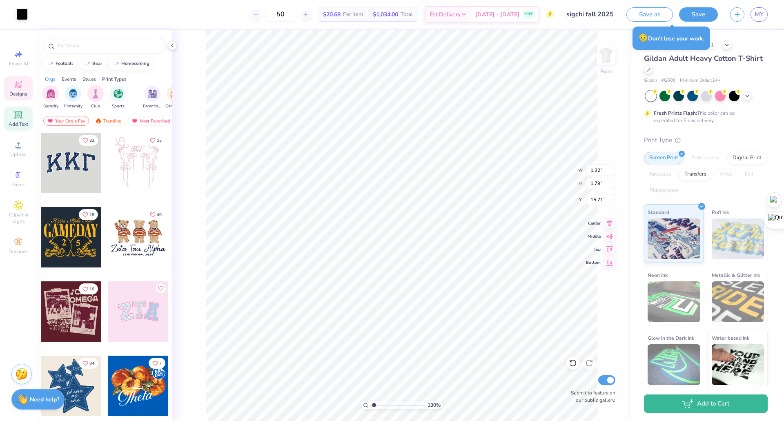
type input "13.39"
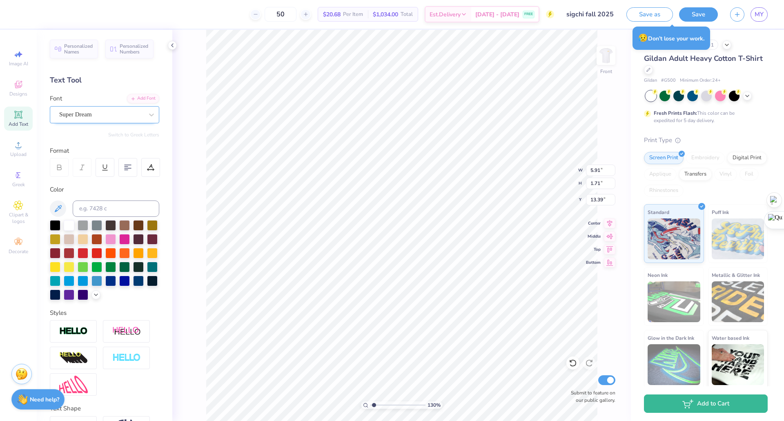
click at [122, 116] on div "Super Dream" at bounding box center [101, 114] width 86 height 13
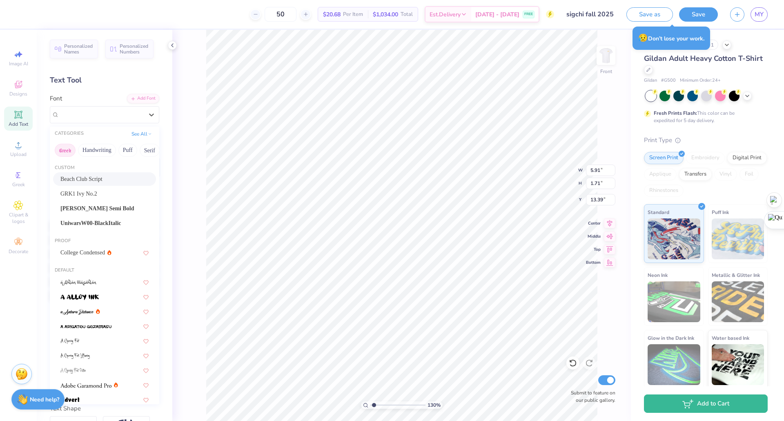
click at [67, 149] on button "Greek" at bounding box center [65, 150] width 21 height 13
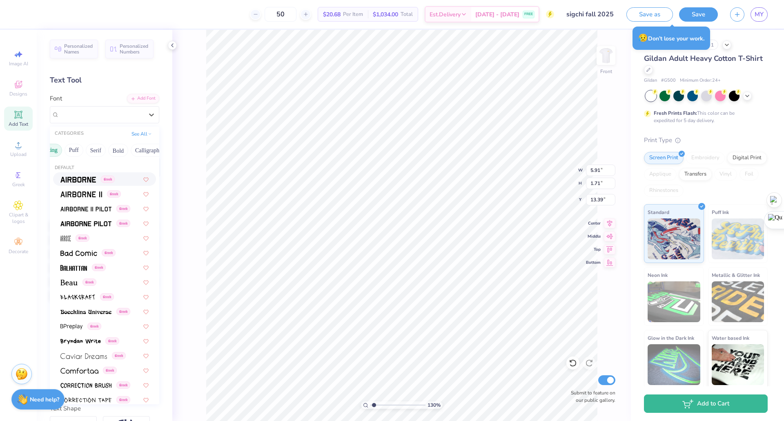
scroll to position [0, 57]
click at [118, 149] on button "Bold" at bounding box center [115, 150] width 20 height 13
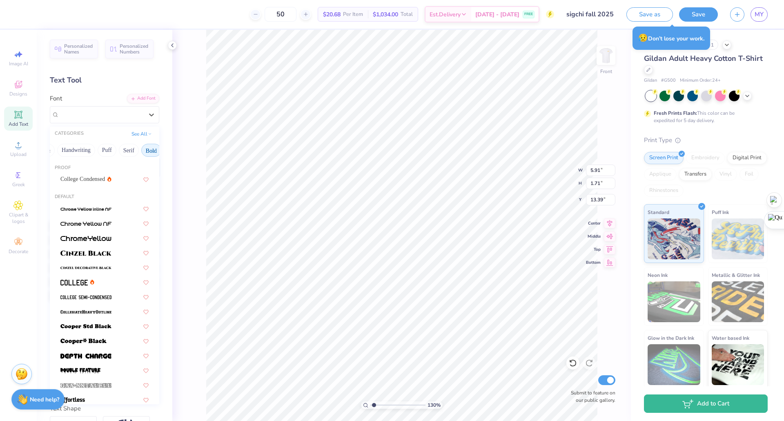
scroll to position [0, 0]
click at [66, 150] on button "Greek" at bounding box center [65, 150] width 21 height 13
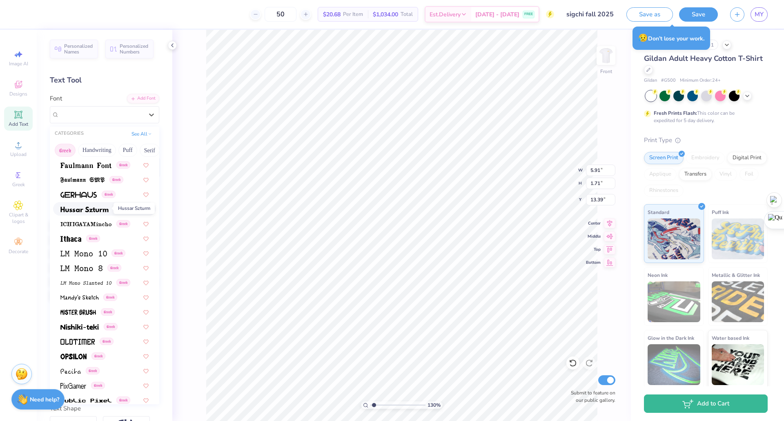
scroll to position [280, 0]
click at [87, 281] on img at bounding box center [85, 282] width 51 height 6
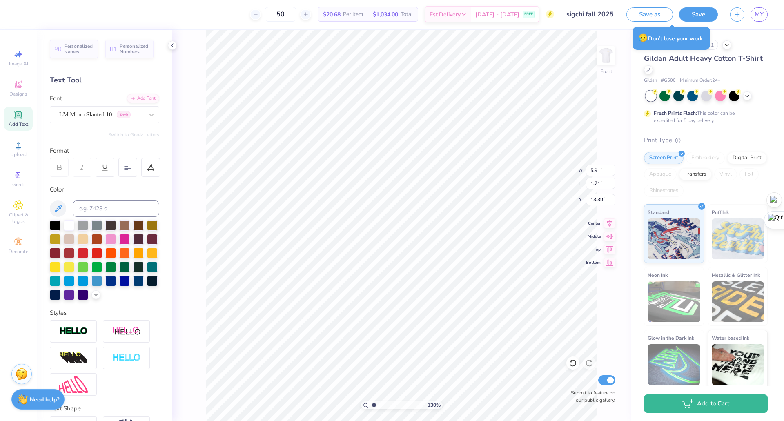
type input "1.30373184071512"
type input "5.04"
type input "1.49"
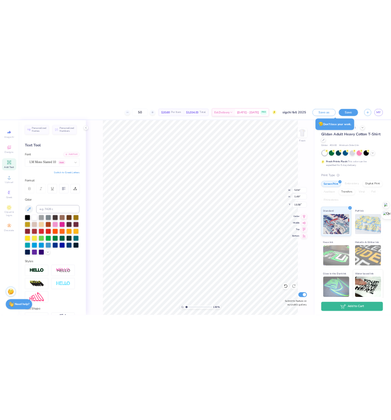
scroll to position [7, 1]
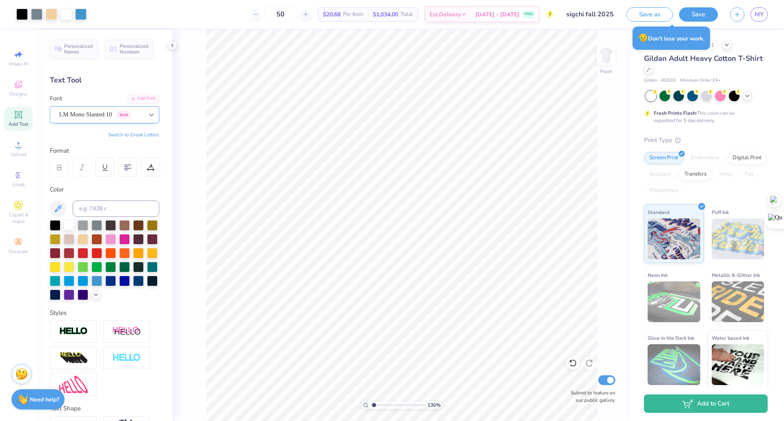
click at [147, 112] on icon at bounding box center [151, 115] width 8 height 8
click at [18, 149] on circle at bounding box center [18, 147] width 4 height 4
